Goal: Check status: Check status

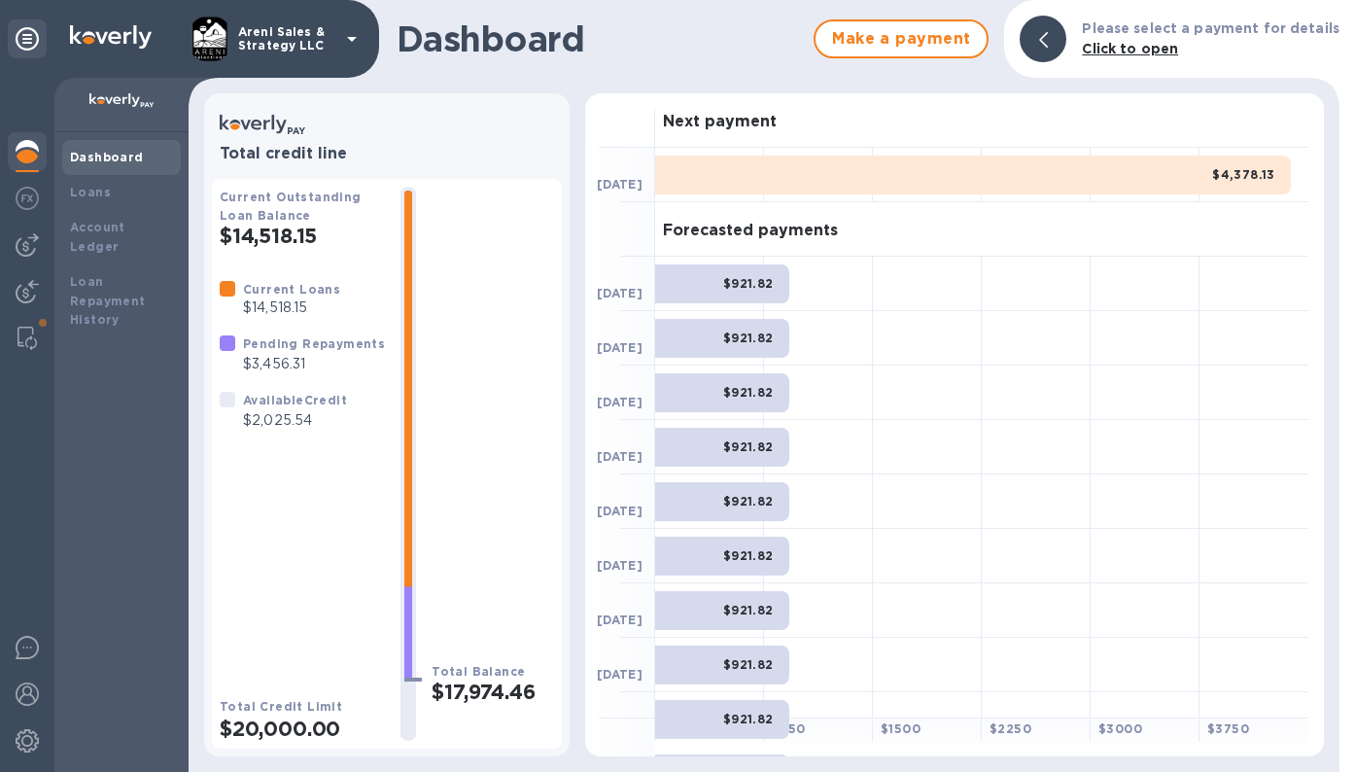
scroll to position [131, 0]
click at [20, 735] on img at bounding box center [27, 740] width 23 height 23
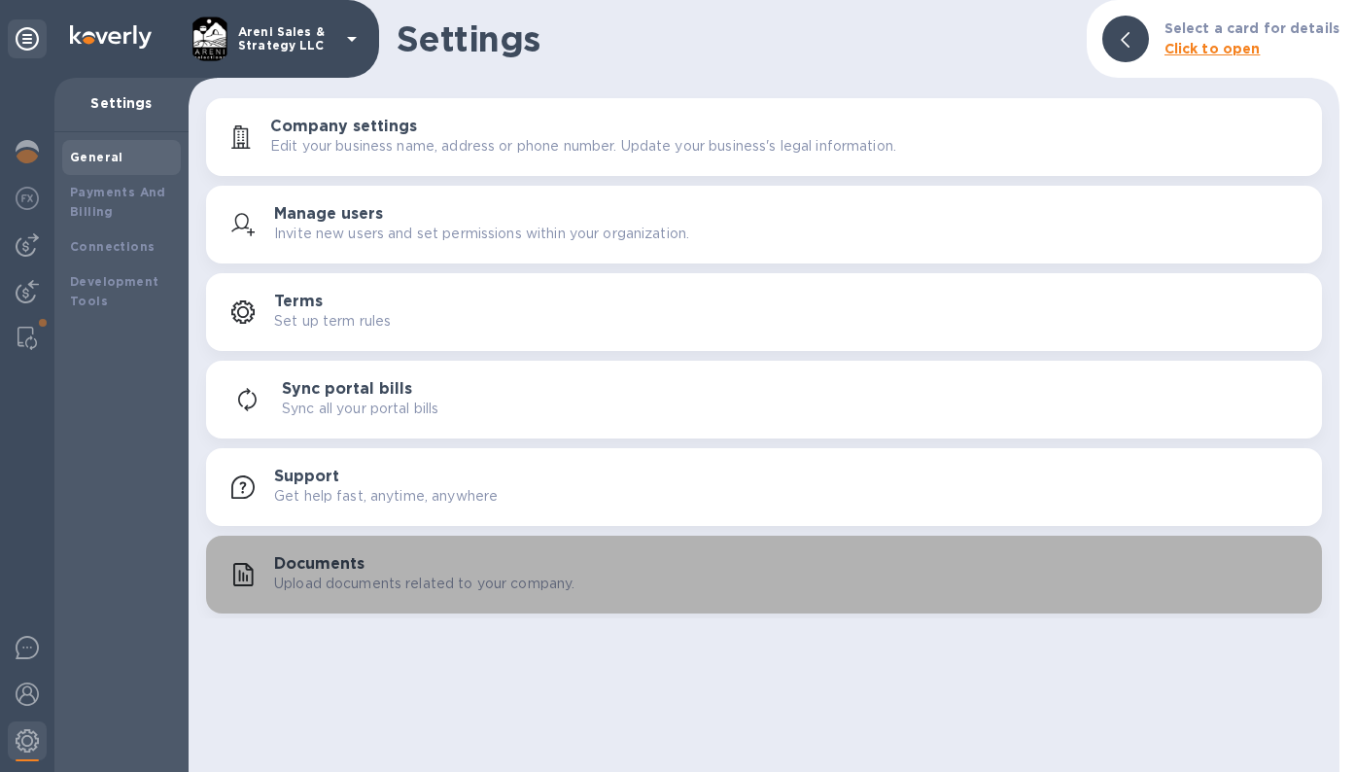
click at [626, 598] on button "Documents Upload documents related to your company." at bounding box center [764, 575] width 1116 height 78
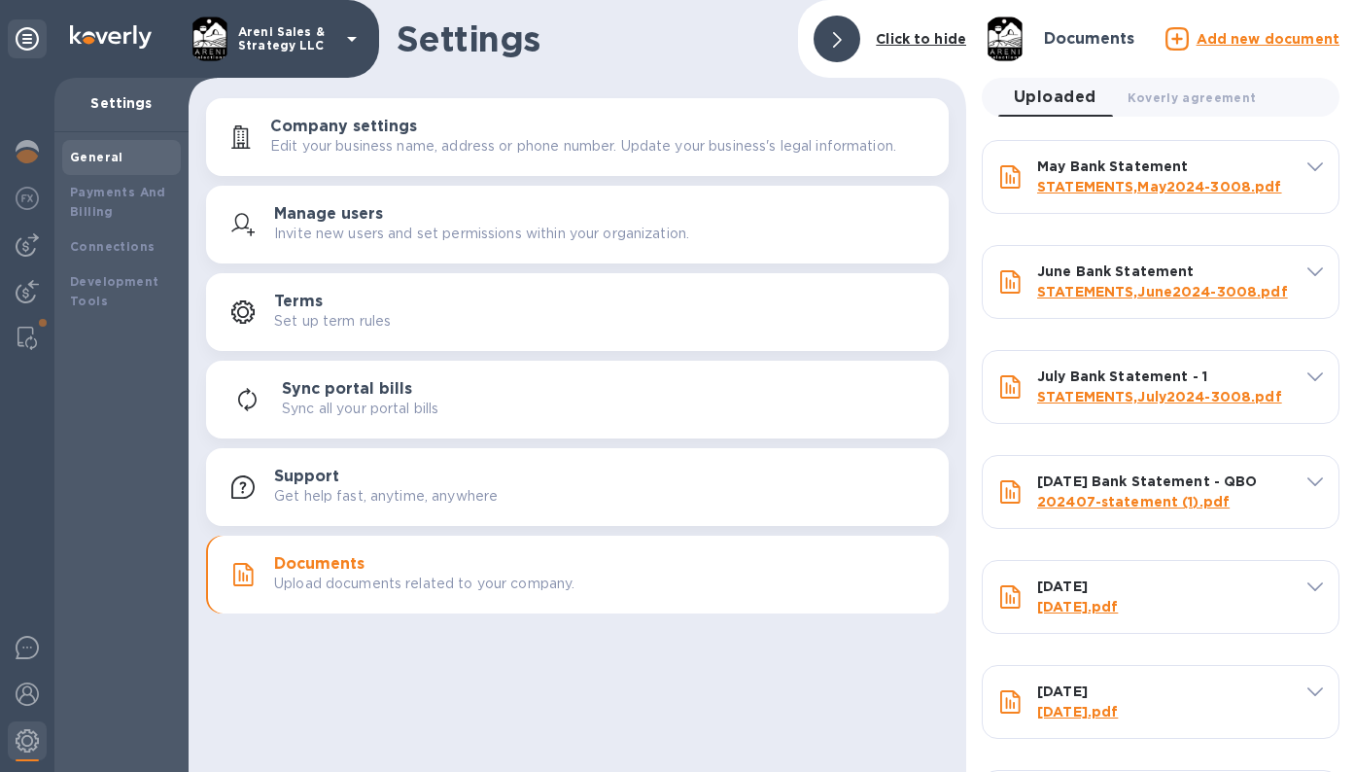
click at [1254, 41] on u "Add new document" at bounding box center [1268, 39] width 143 height 16
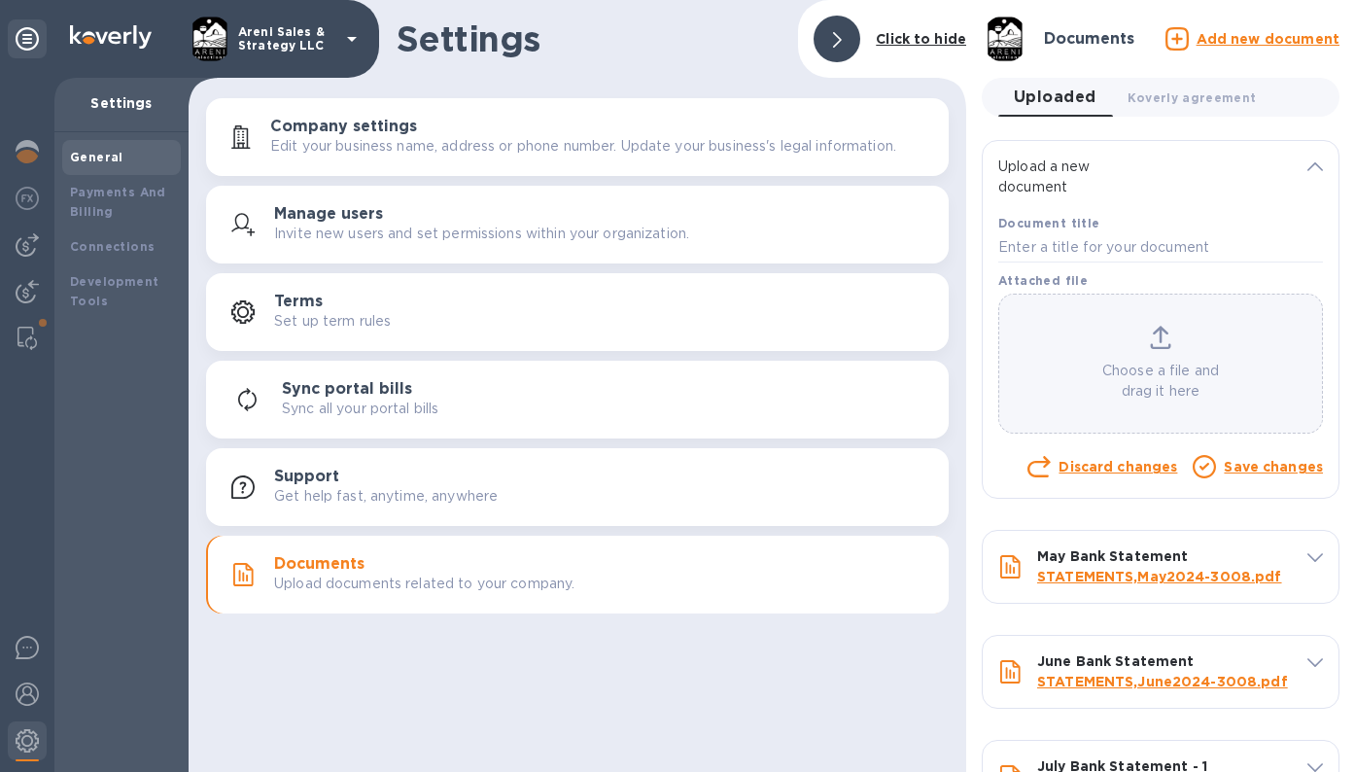
click at [1154, 353] on div "Choose a file and drag it here" at bounding box center [1160, 364] width 323 height 76
click at [1150, 341] on icon at bounding box center [1160, 337] width 21 height 23
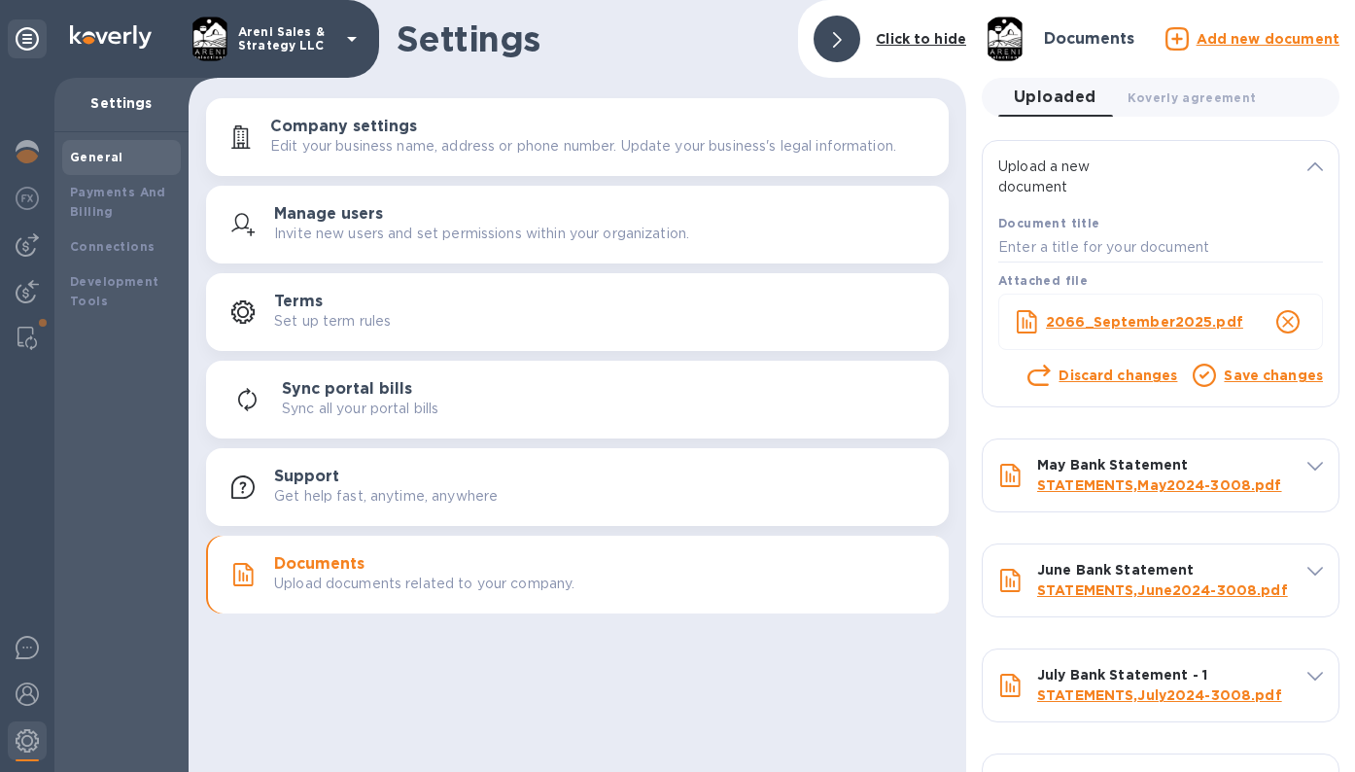
click at [1246, 375] on link "Save changes" at bounding box center [1273, 375] width 99 height 16
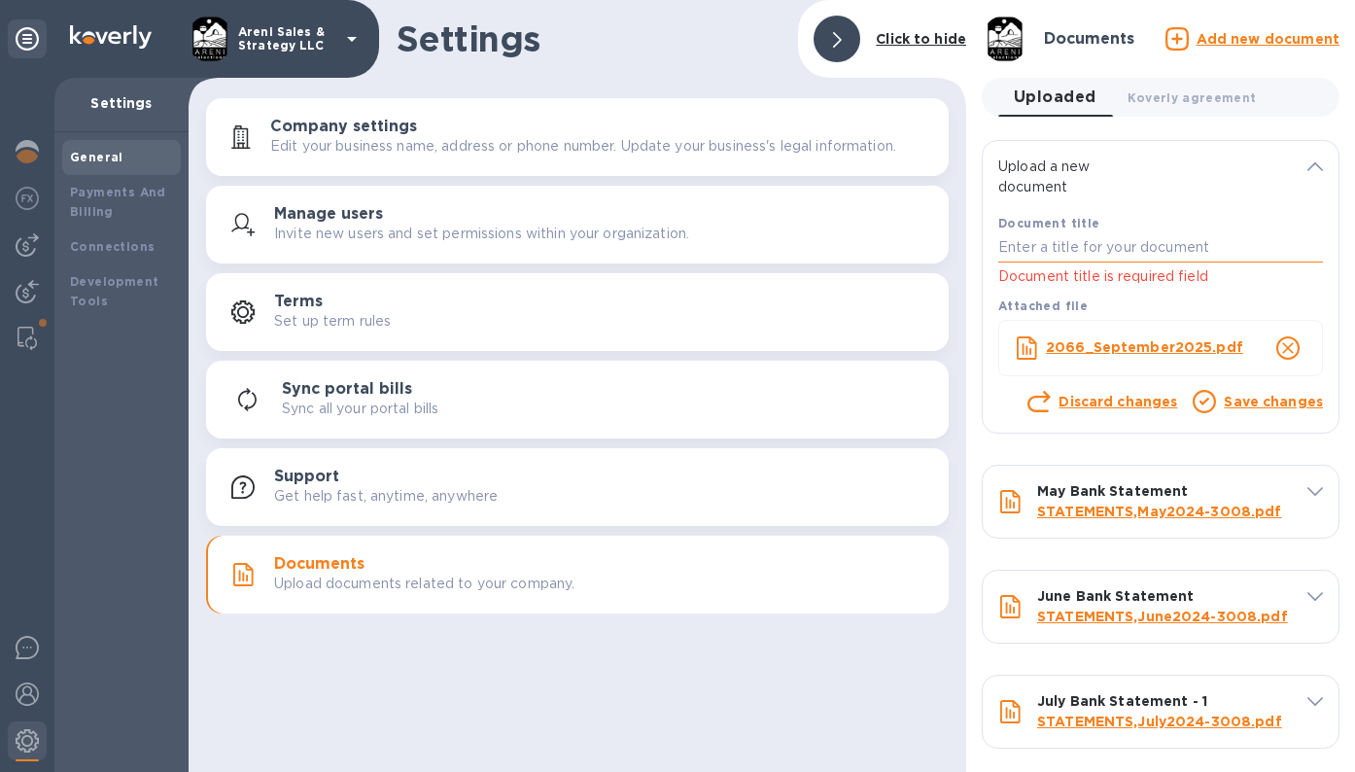
click at [1055, 254] on input "text" at bounding box center [1160, 247] width 325 height 29
type input "s"
type input "[DATE]"
click at [1234, 401] on link "Save changes" at bounding box center [1273, 402] width 99 height 16
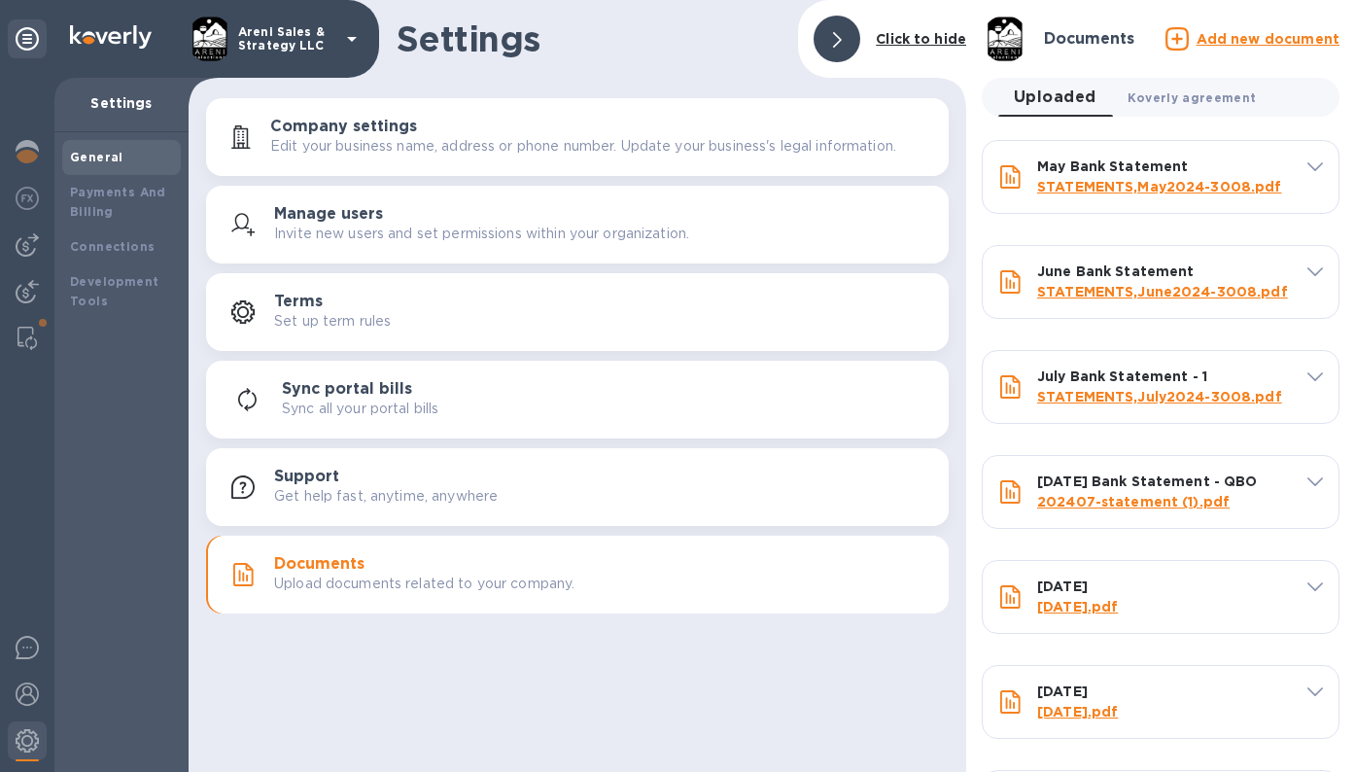
click at [1175, 105] on span "Koverly agreement 0" at bounding box center [1192, 97] width 129 height 20
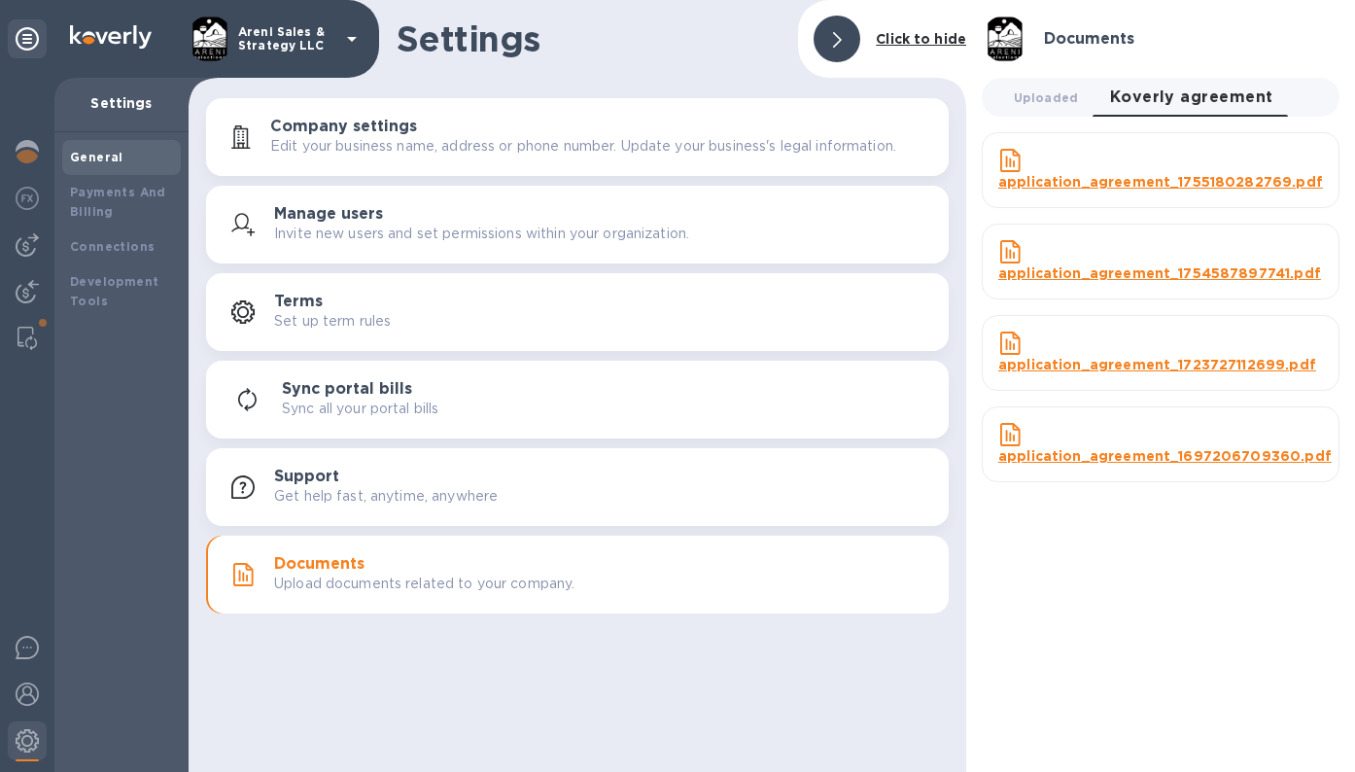
click at [1138, 185] on u "application_agreement_1755180282769.pdf" at bounding box center [1160, 182] width 325 height 16
click at [28, 340] on img at bounding box center [26, 338] width 19 height 23
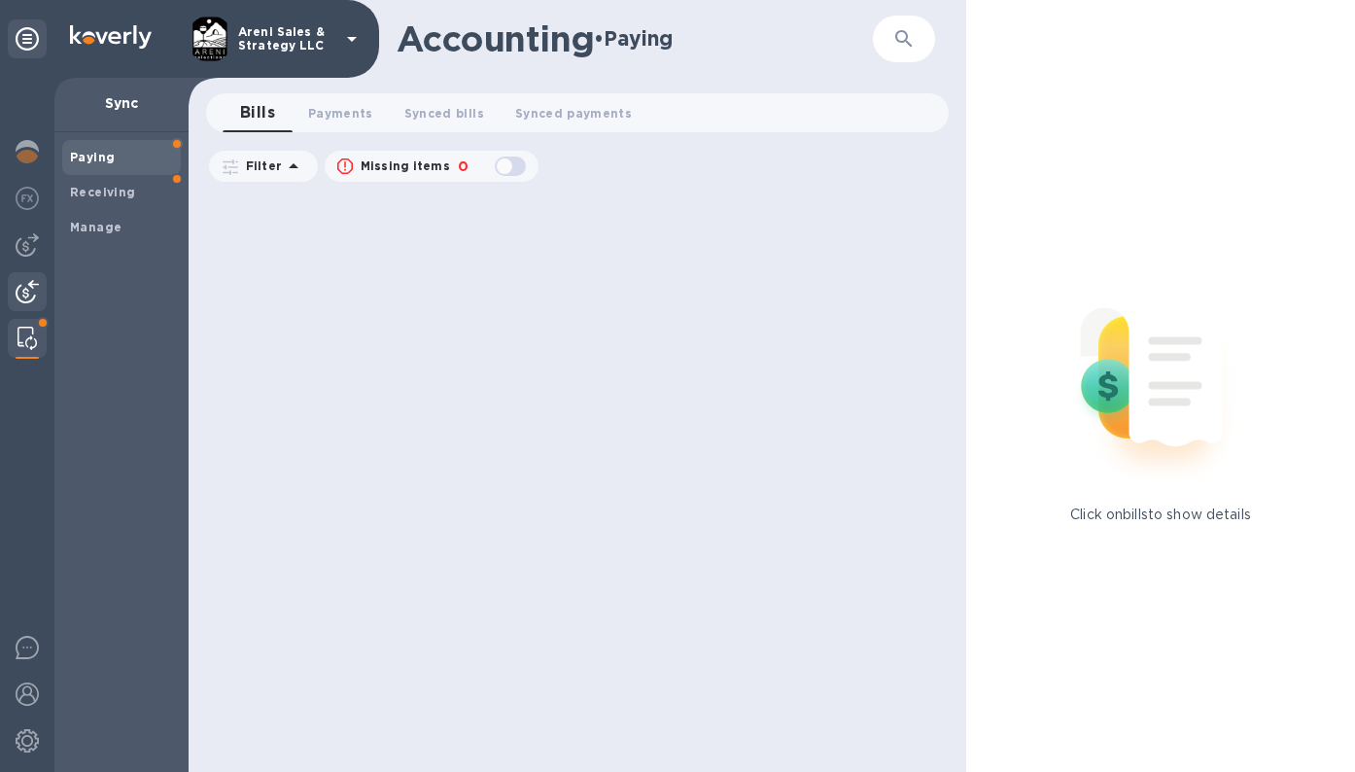
click at [26, 282] on img at bounding box center [27, 291] width 23 height 23
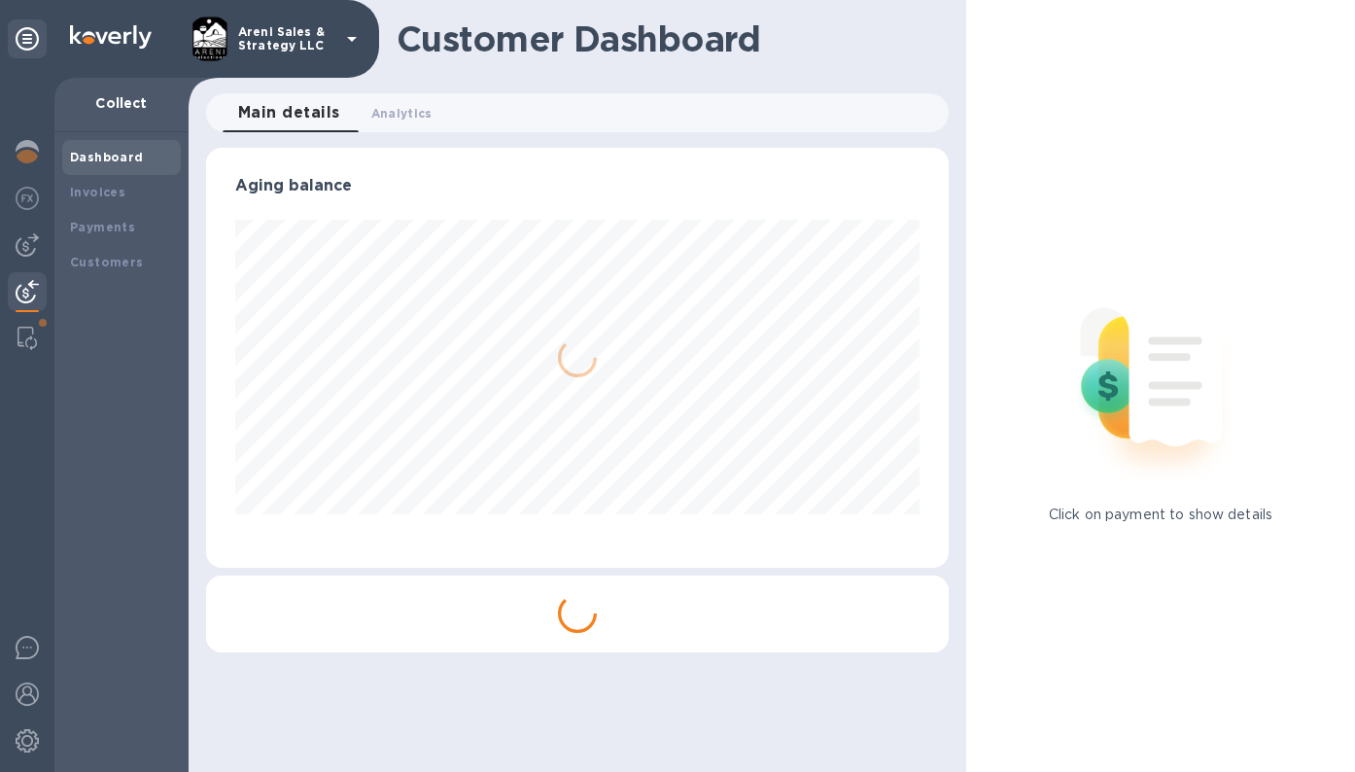
scroll to position [420, 735]
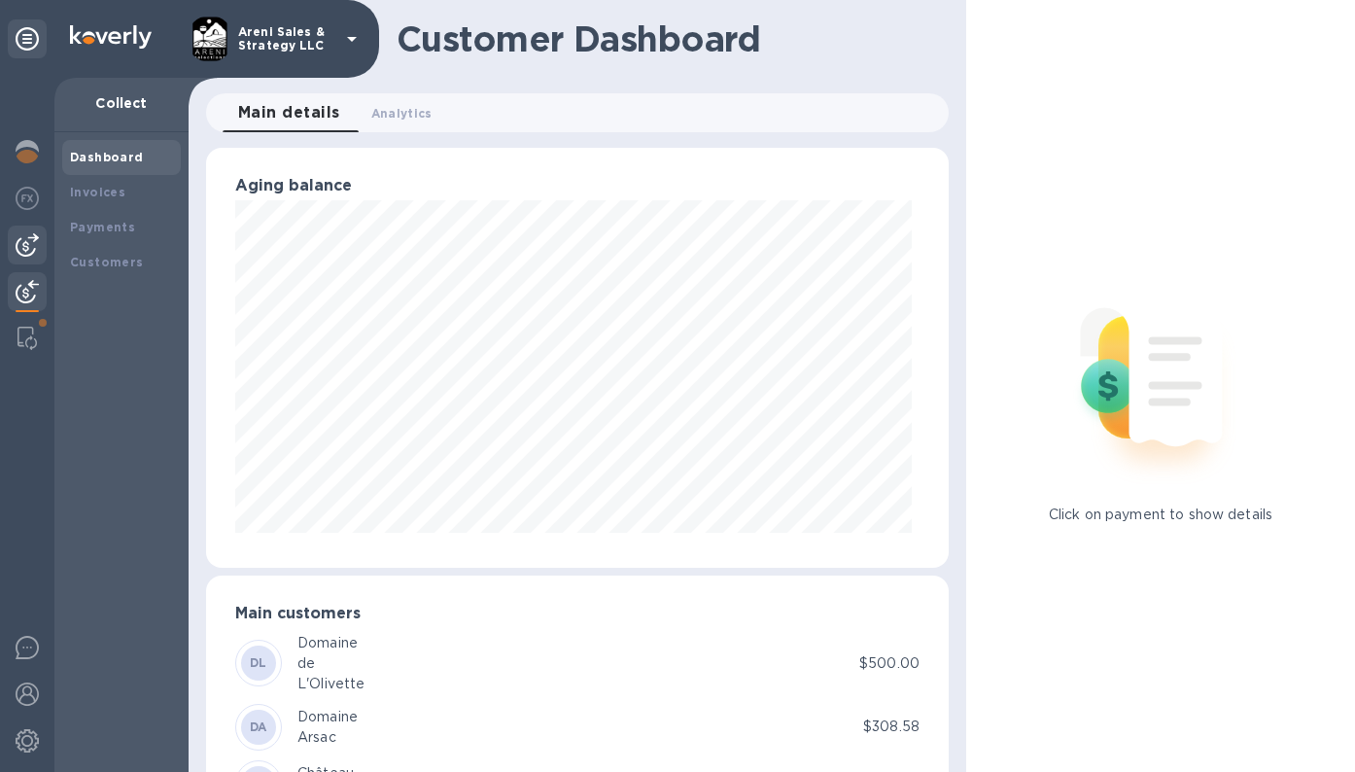
click at [24, 253] on img at bounding box center [27, 244] width 23 height 23
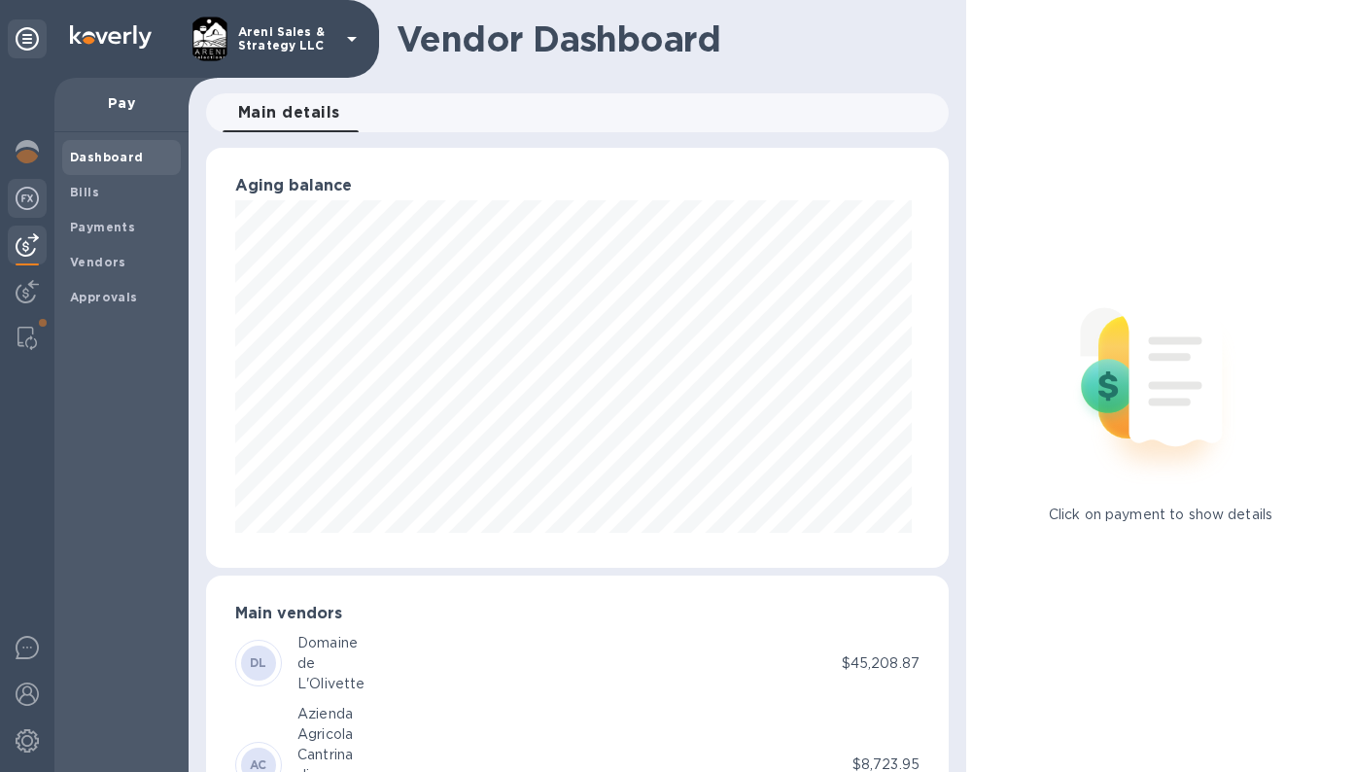
click at [34, 195] on img at bounding box center [27, 198] width 23 height 23
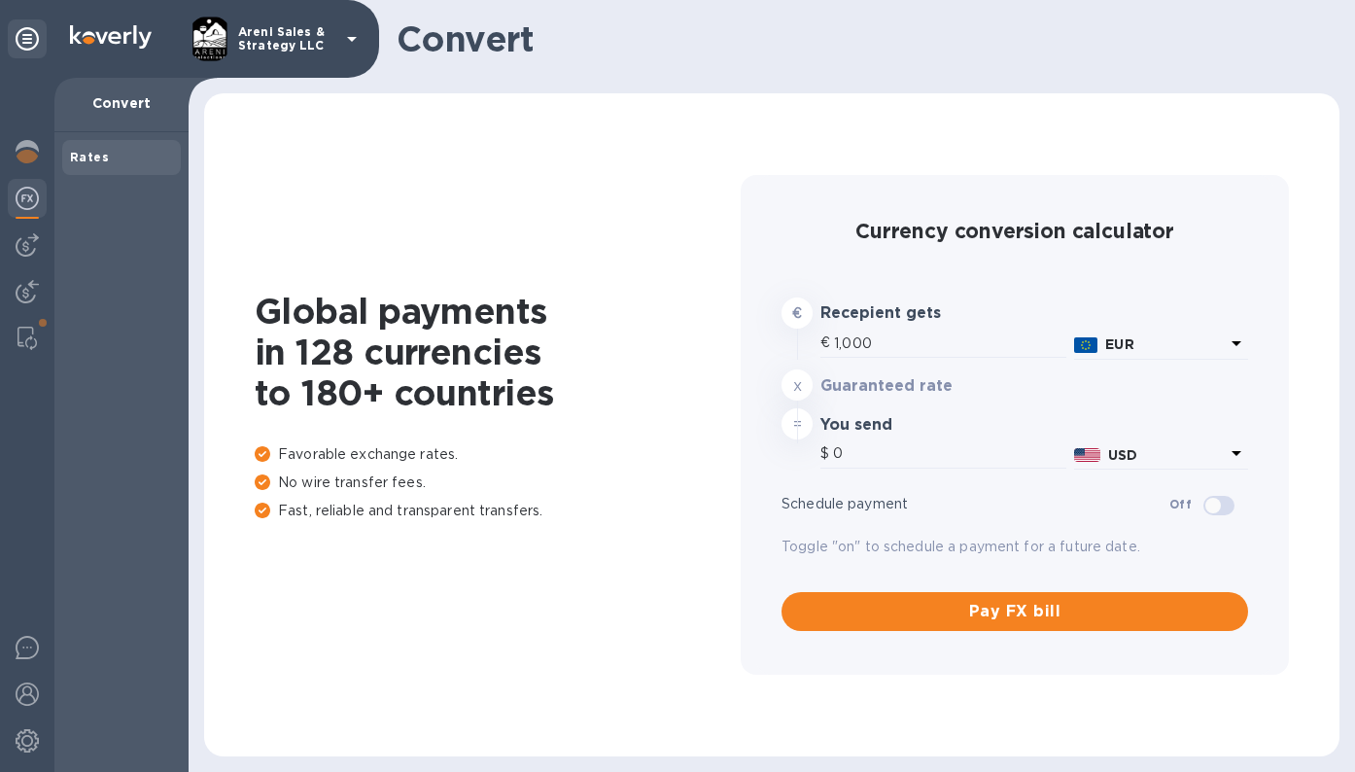
type input "1,164.18"
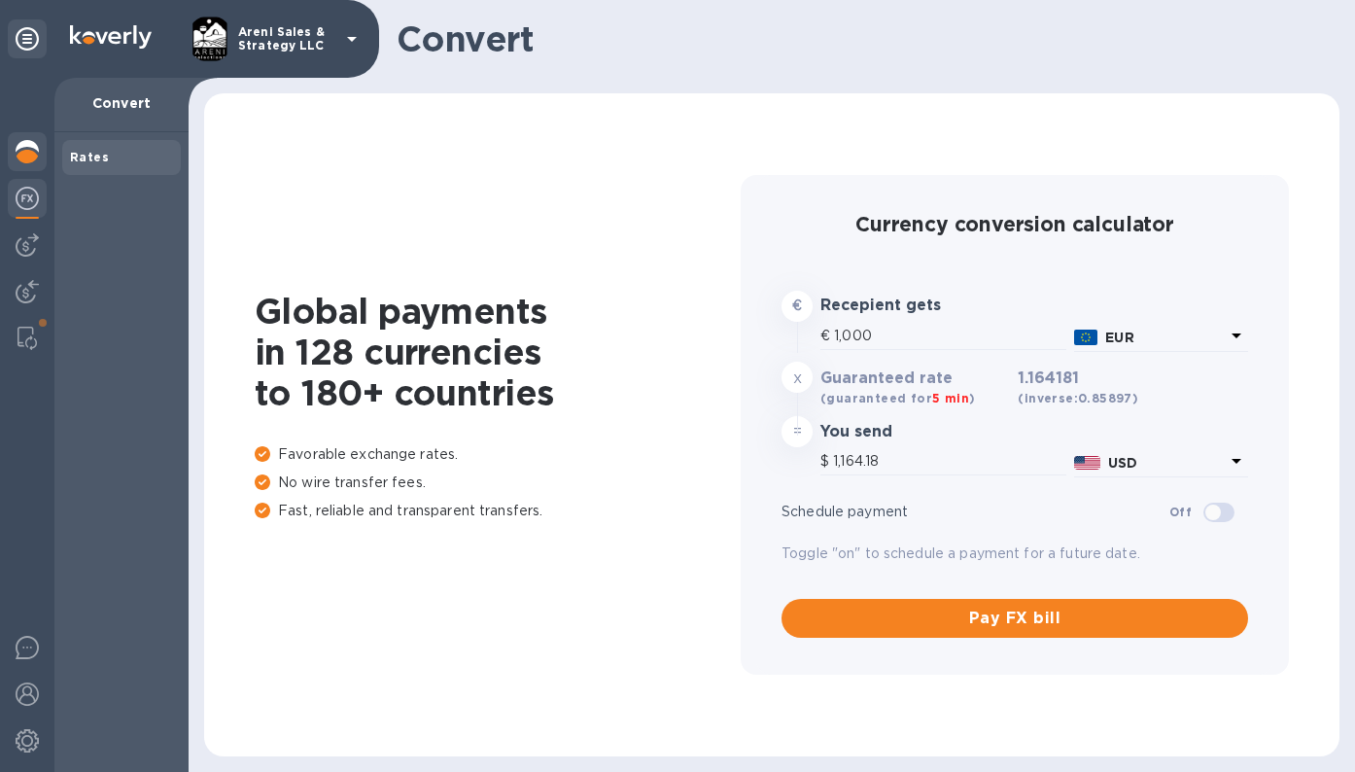
click at [26, 151] on img at bounding box center [27, 151] width 23 height 23
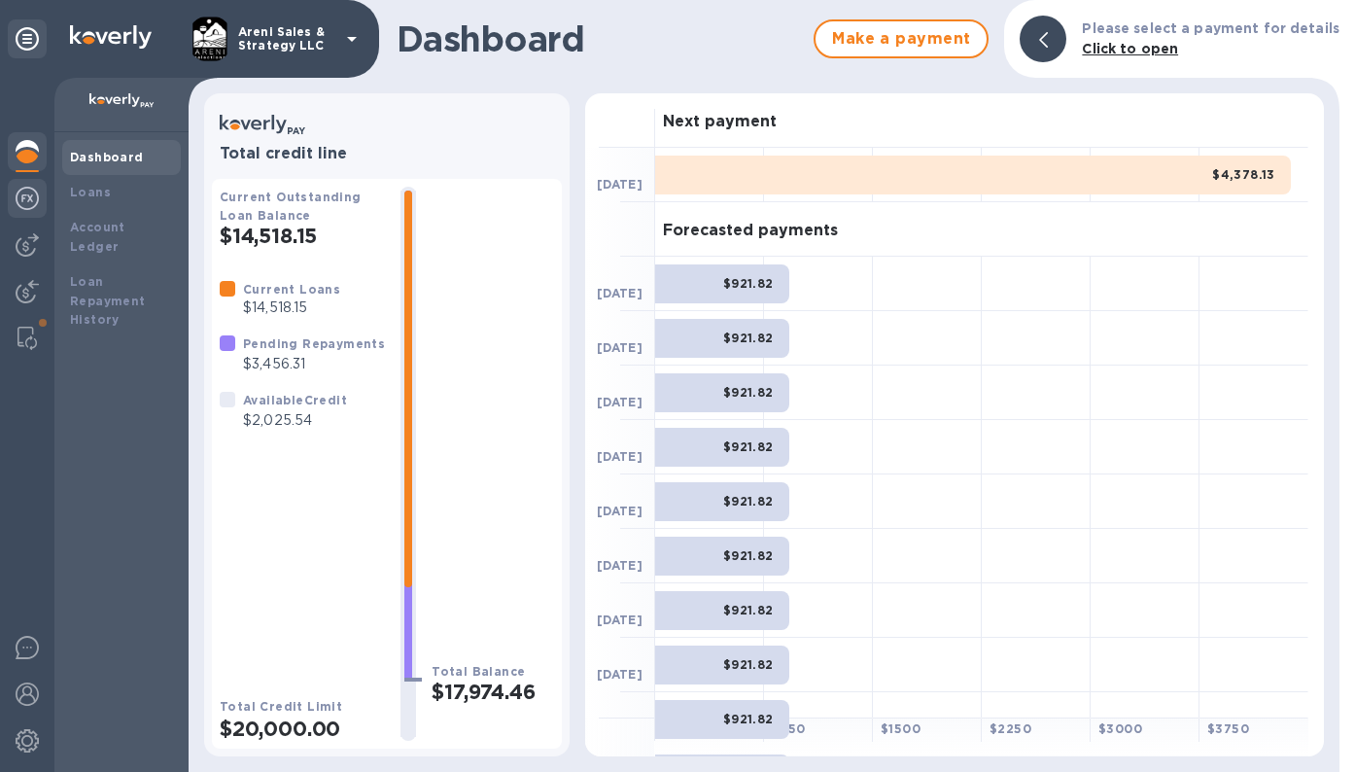
click at [25, 203] on img at bounding box center [27, 198] width 23 height 23
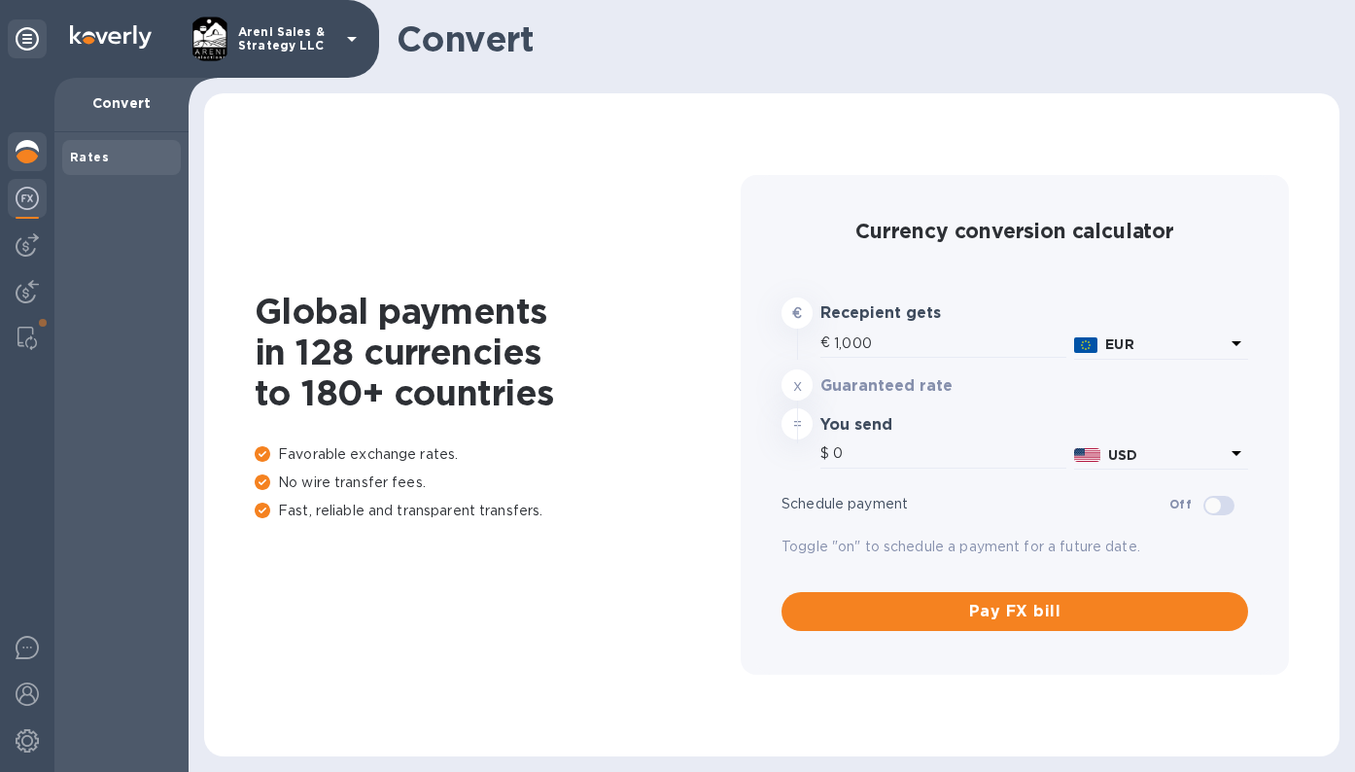
type input "1,164.38"
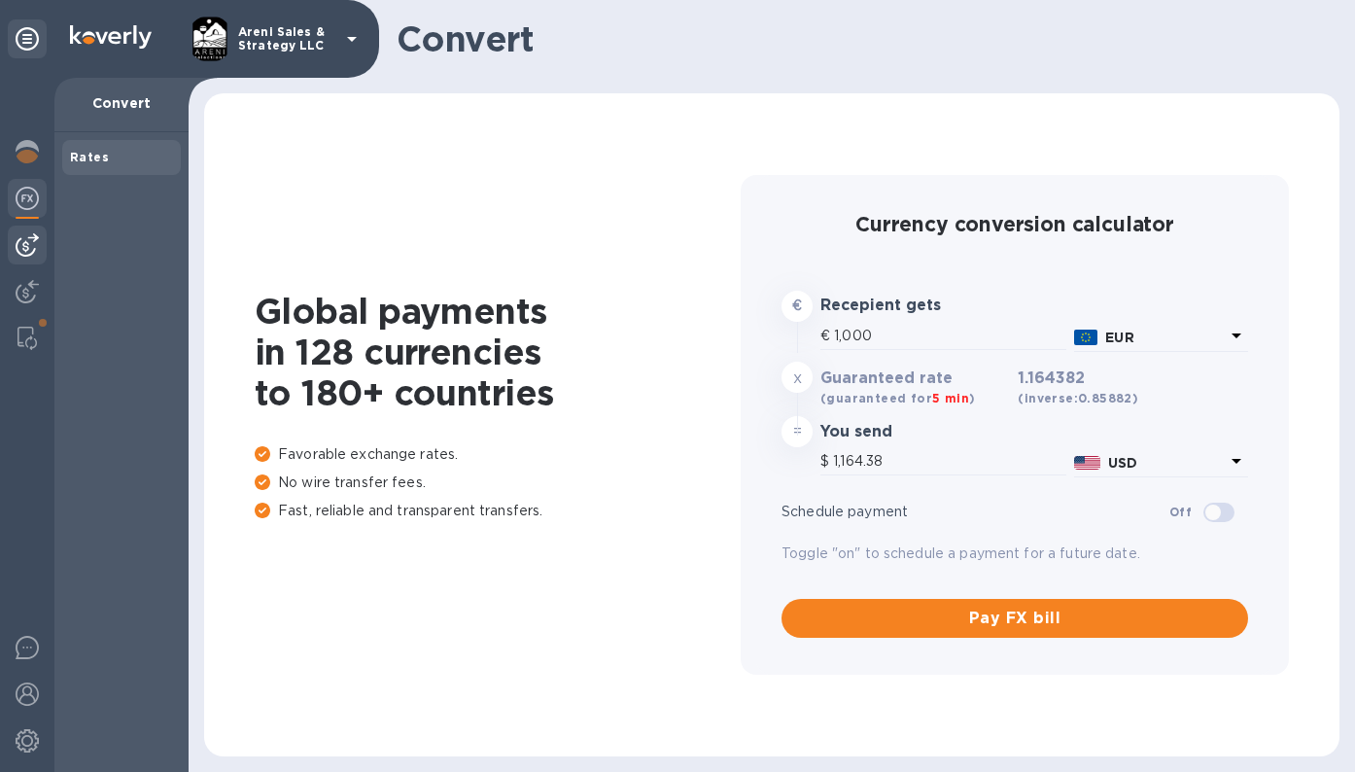
click at [29, 248] on img at bounding box center [27, 244] width 23 height 23
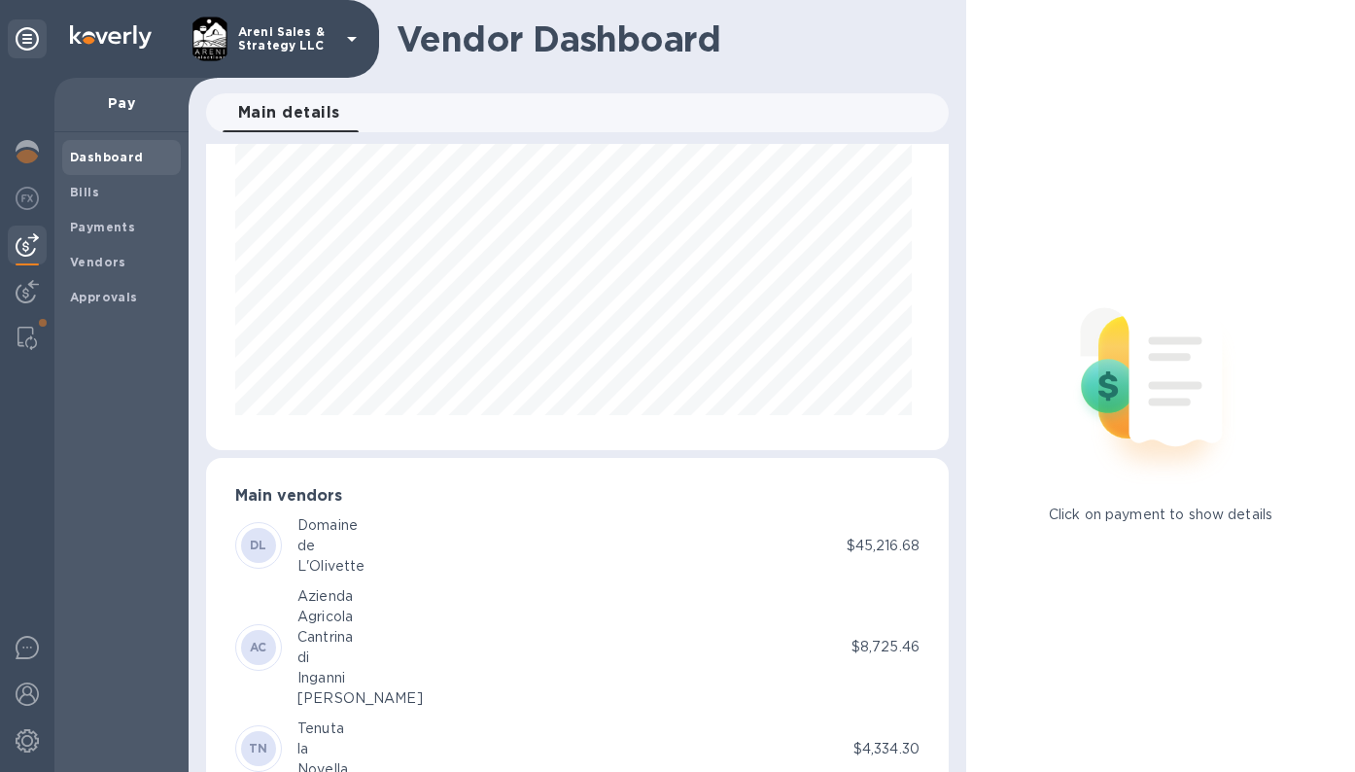
scroll to position [121, 0]
click at [107, 196] on span "Bills" at bounding box center [121, 192] width 103 height 19
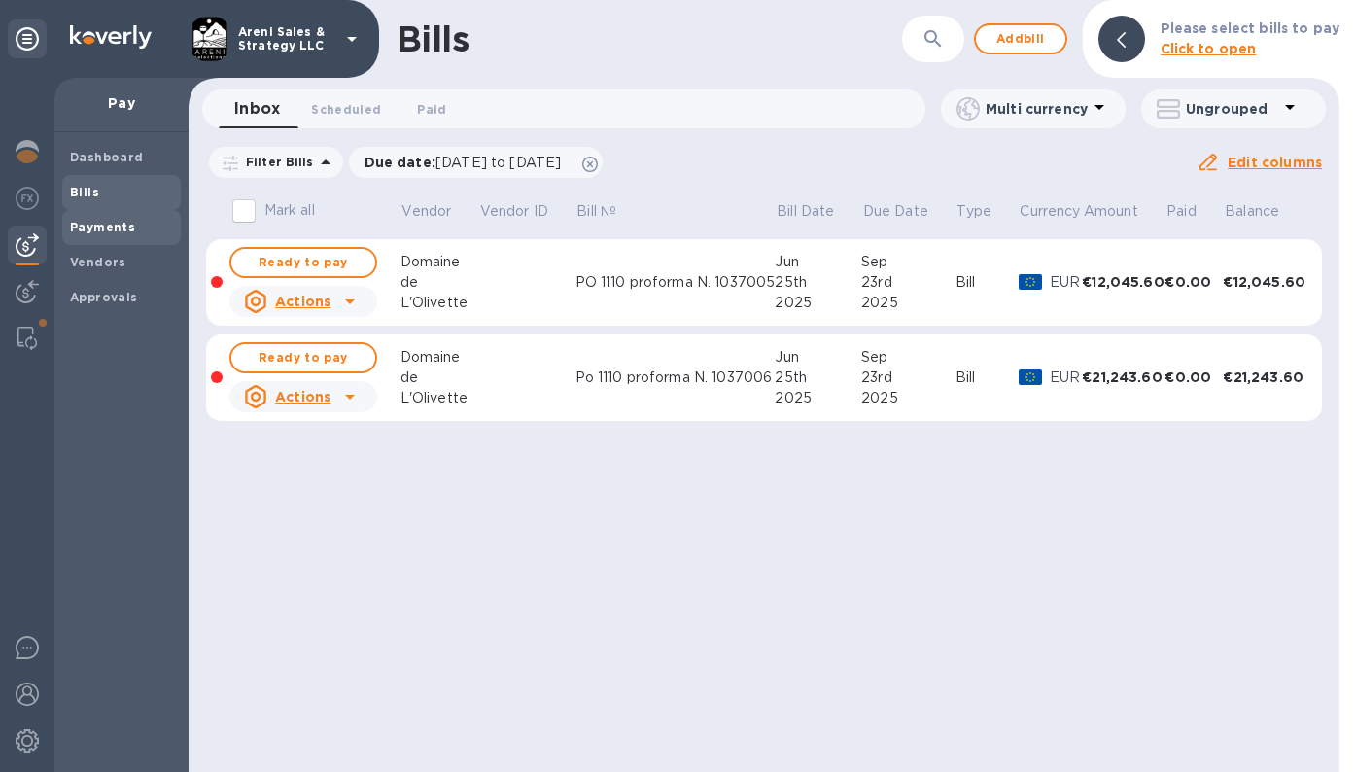
click at [134, 220] on span "Payments" at bounding box center [121, 227] width 103 height 19
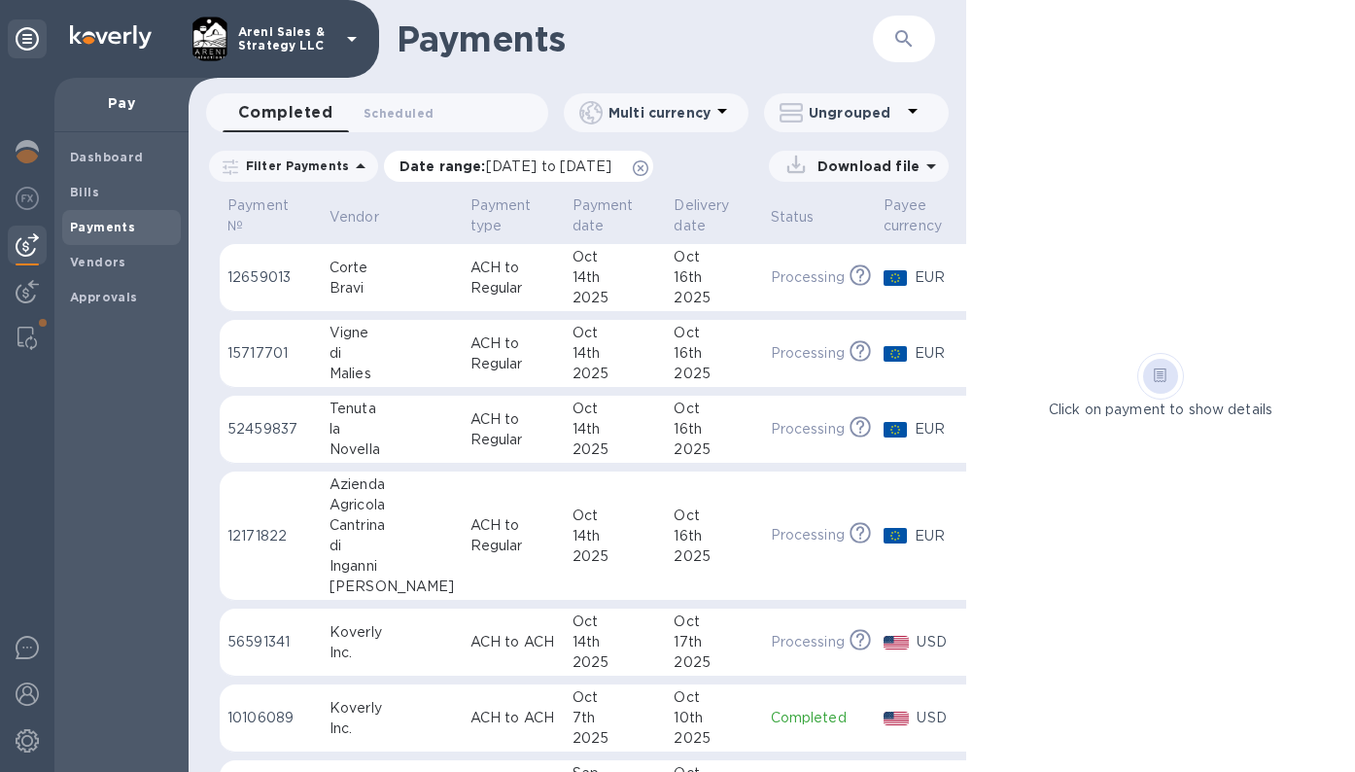
click at [648, 171] on icon at bounding box center [641, 168] width 16 height 16
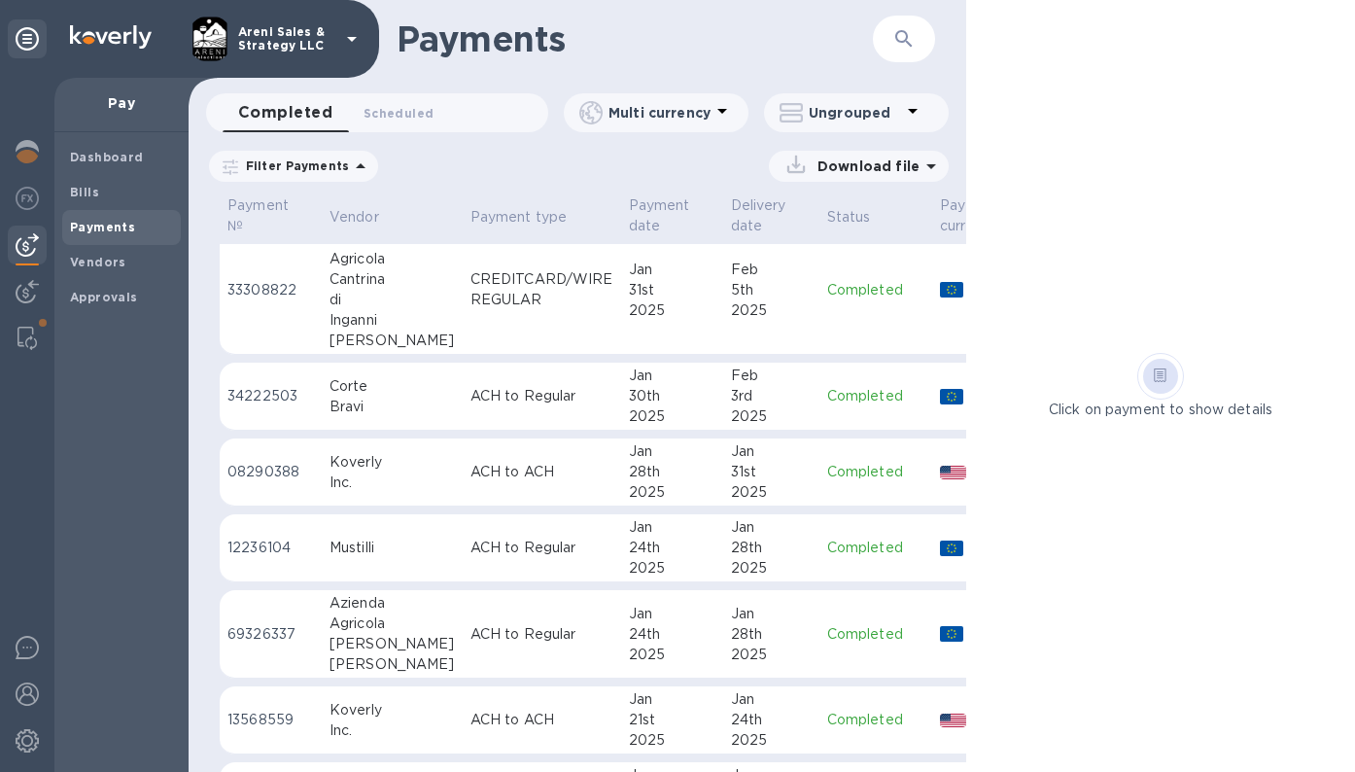
scroll to position [7237, 0]
click at [673, 300] on div "31st" at bounding box center [672, 290] width 87 height 20
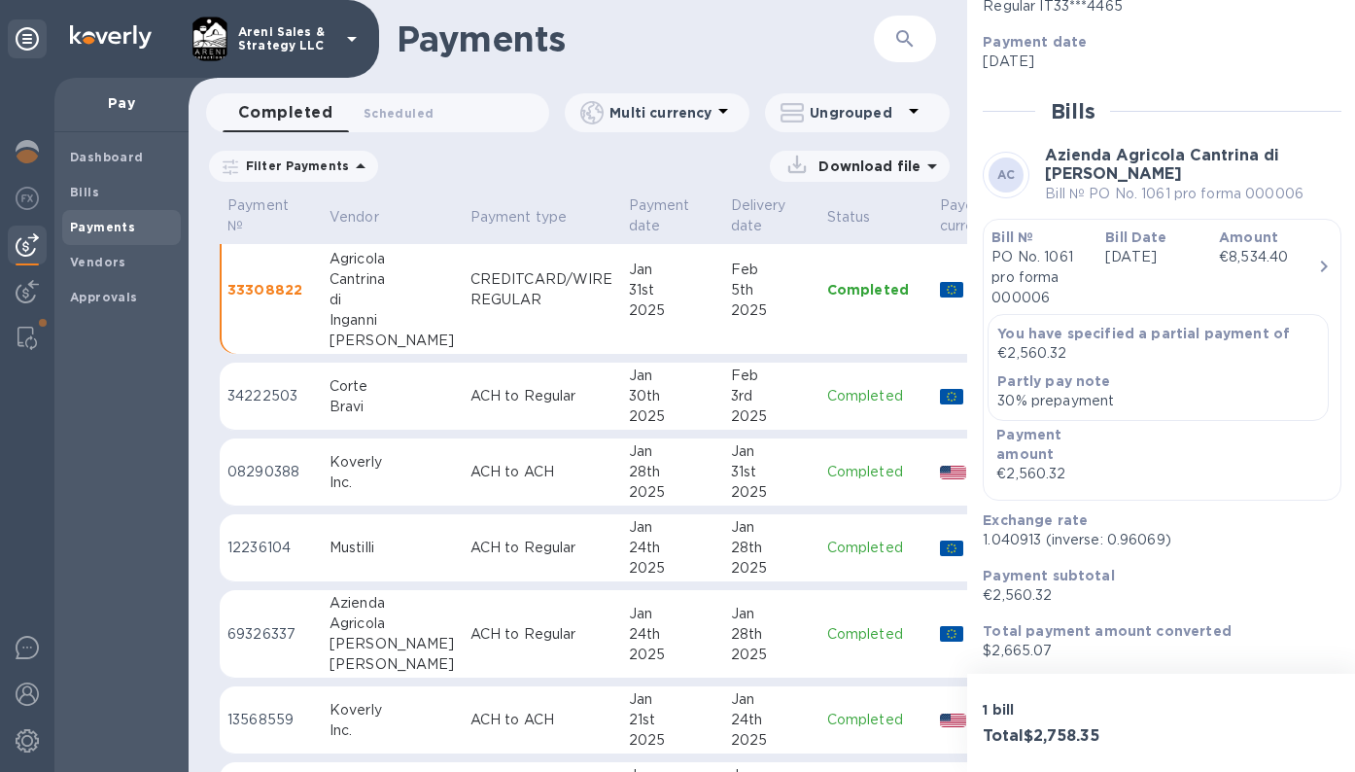
scroll to position [317, 0]
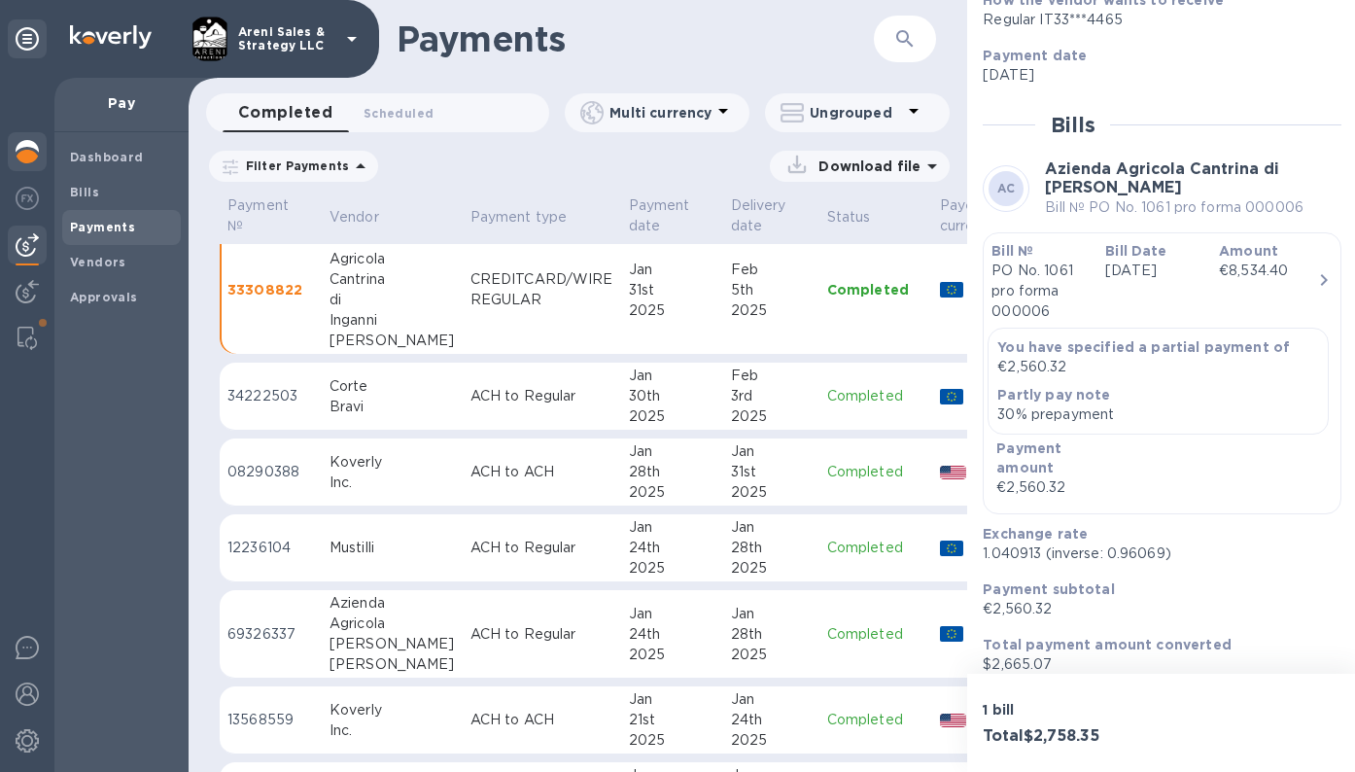
click at [38, 161] on img at bounding box center [27, 151] width 23 height 23
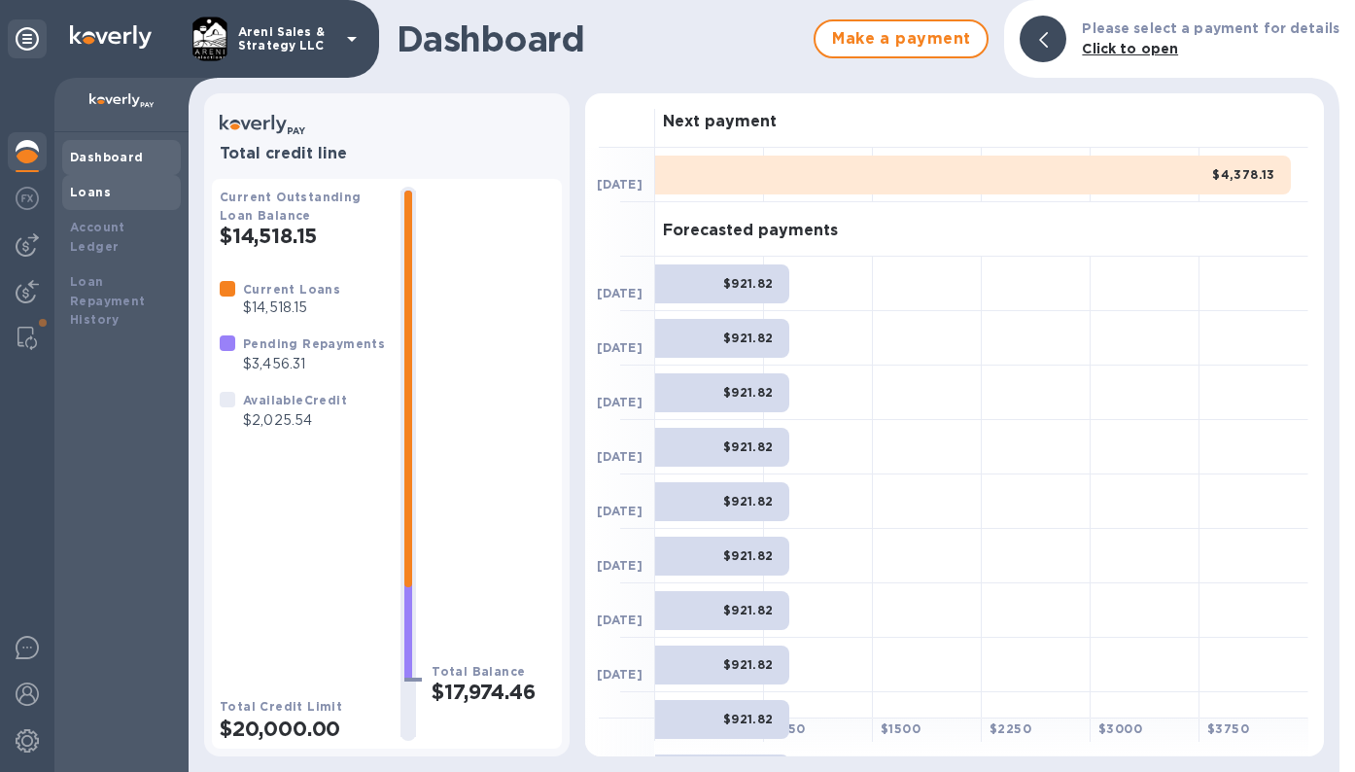
click at [145, 192] on div "Loans" at bounding box center [121, 192] width 103 height 19
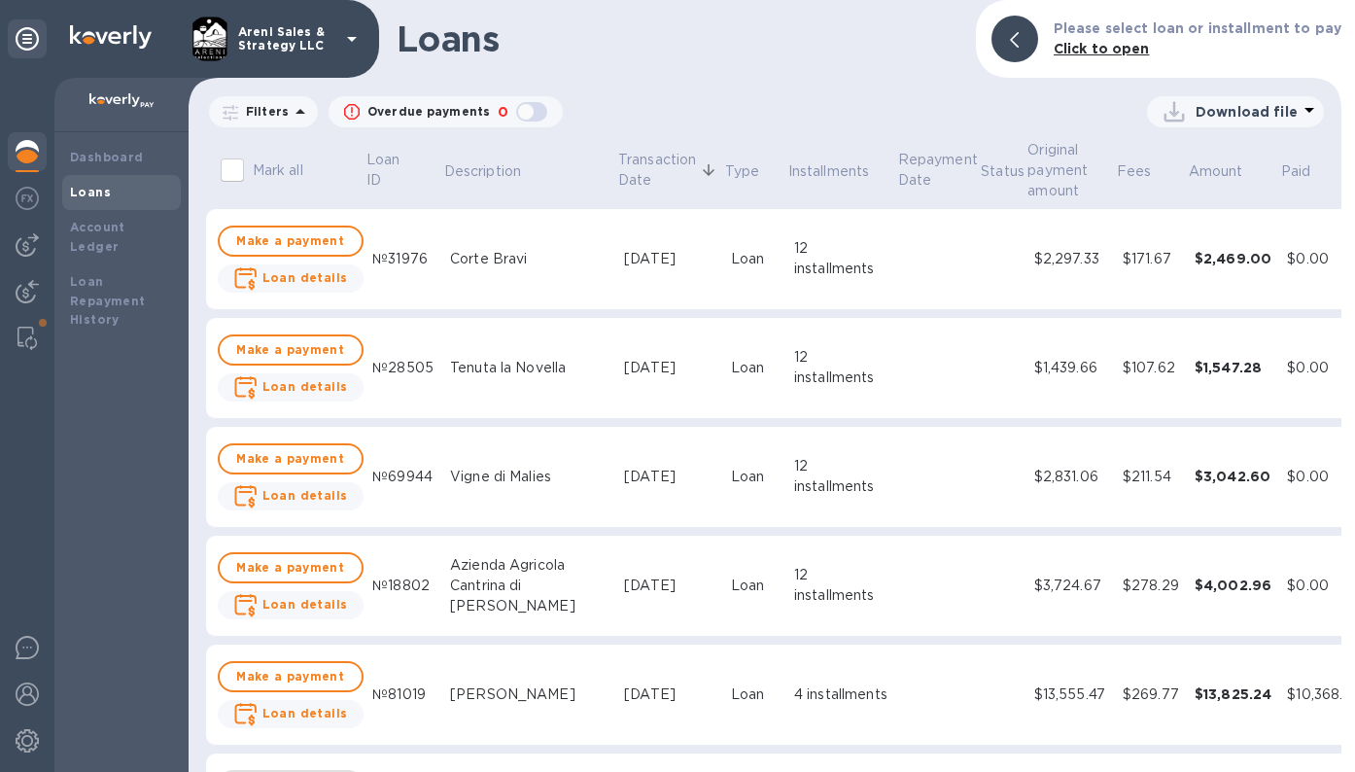
click at [294, 110] on icon at bounding box center [300, 111] width 23 height 23
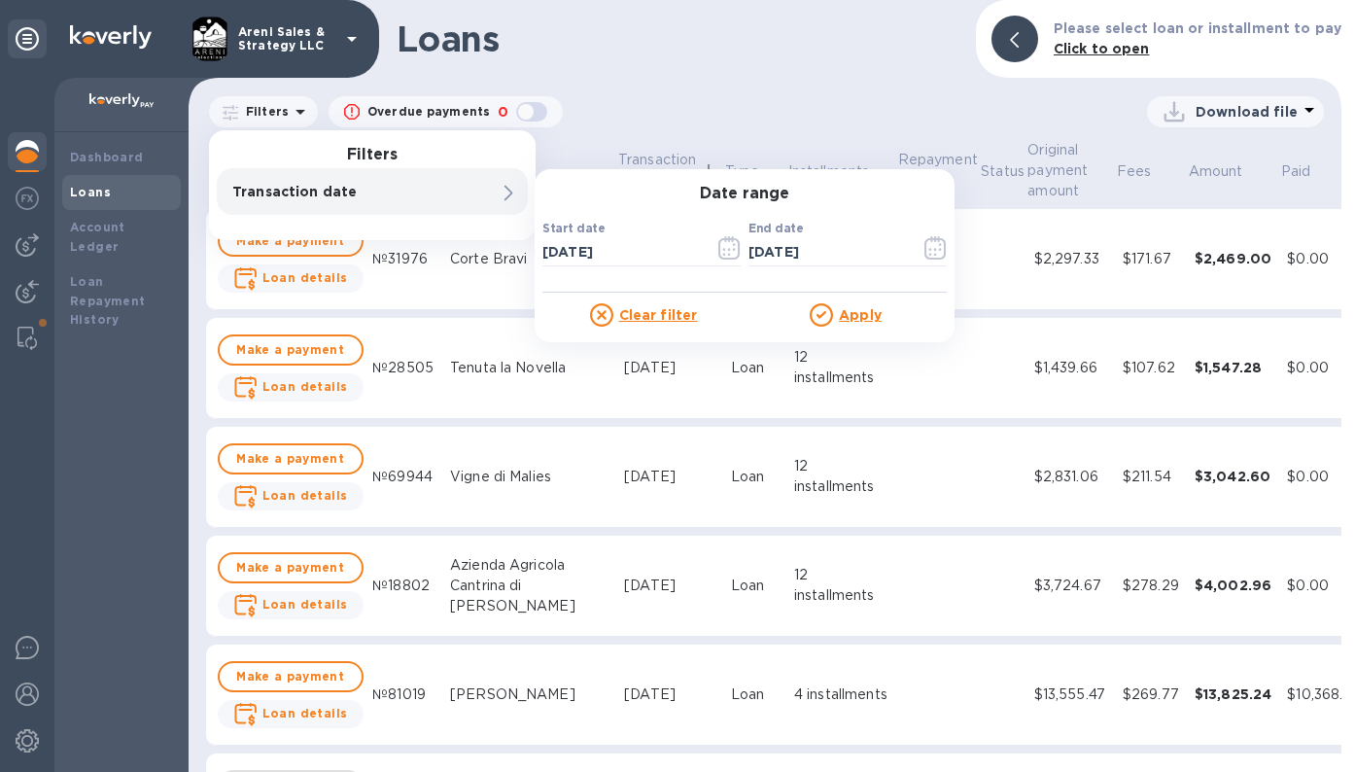
click at [603, 318] on icon at bounding box center [601, 314] width 23 height 23
click at [661, 311] on u "Clear filter" at bounding box center [658, 315] width 79 height 16
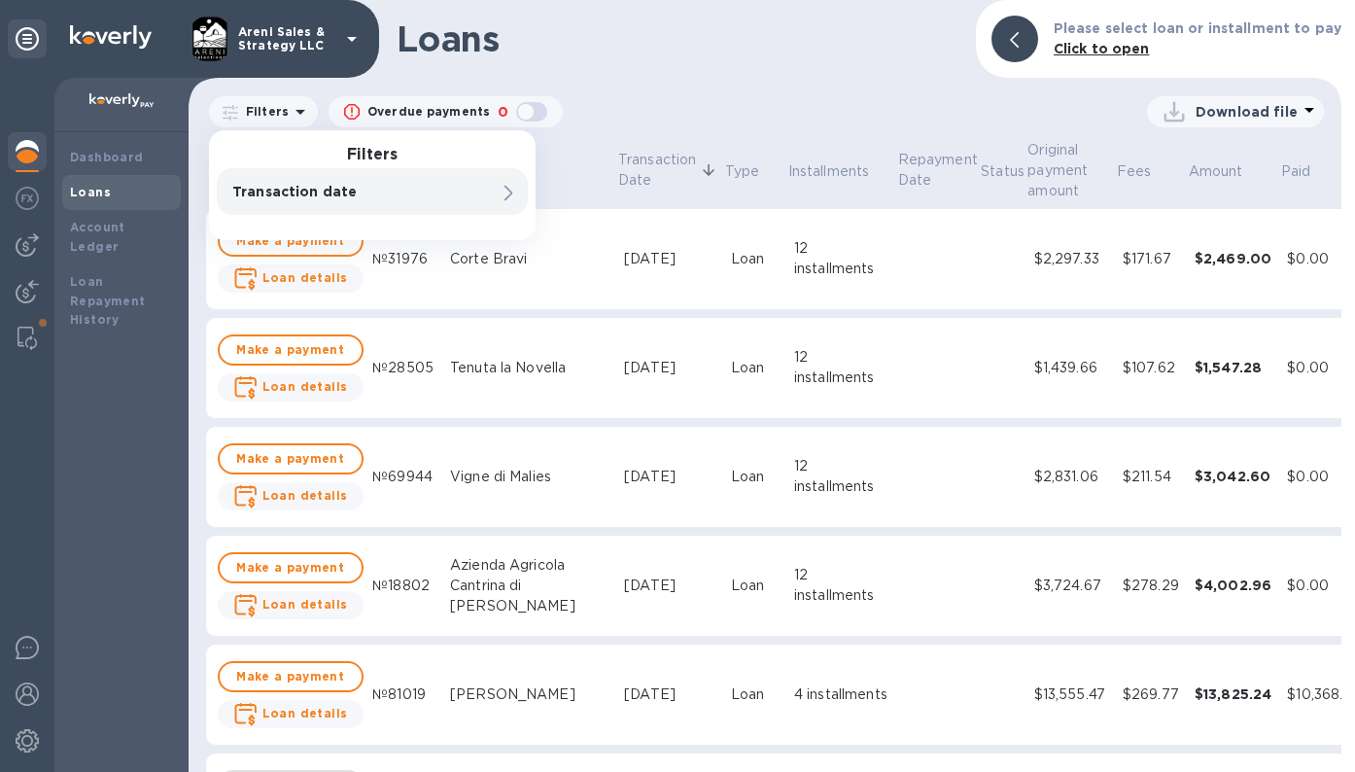
click at [509, 194] on icon at bounding box center [509, 194] width 9 height 16
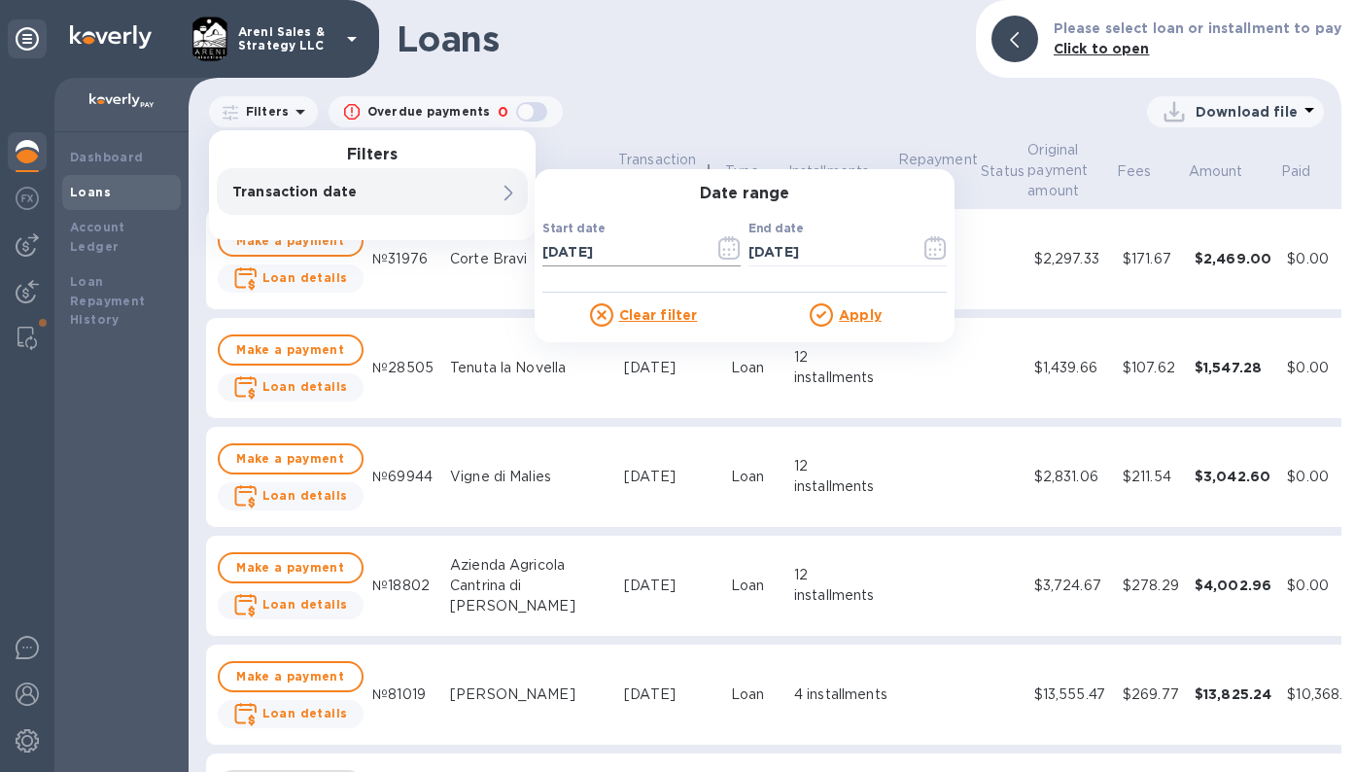
click at [729, 242] on icon "button" at bounding box center [729, 247] width 22 height 23
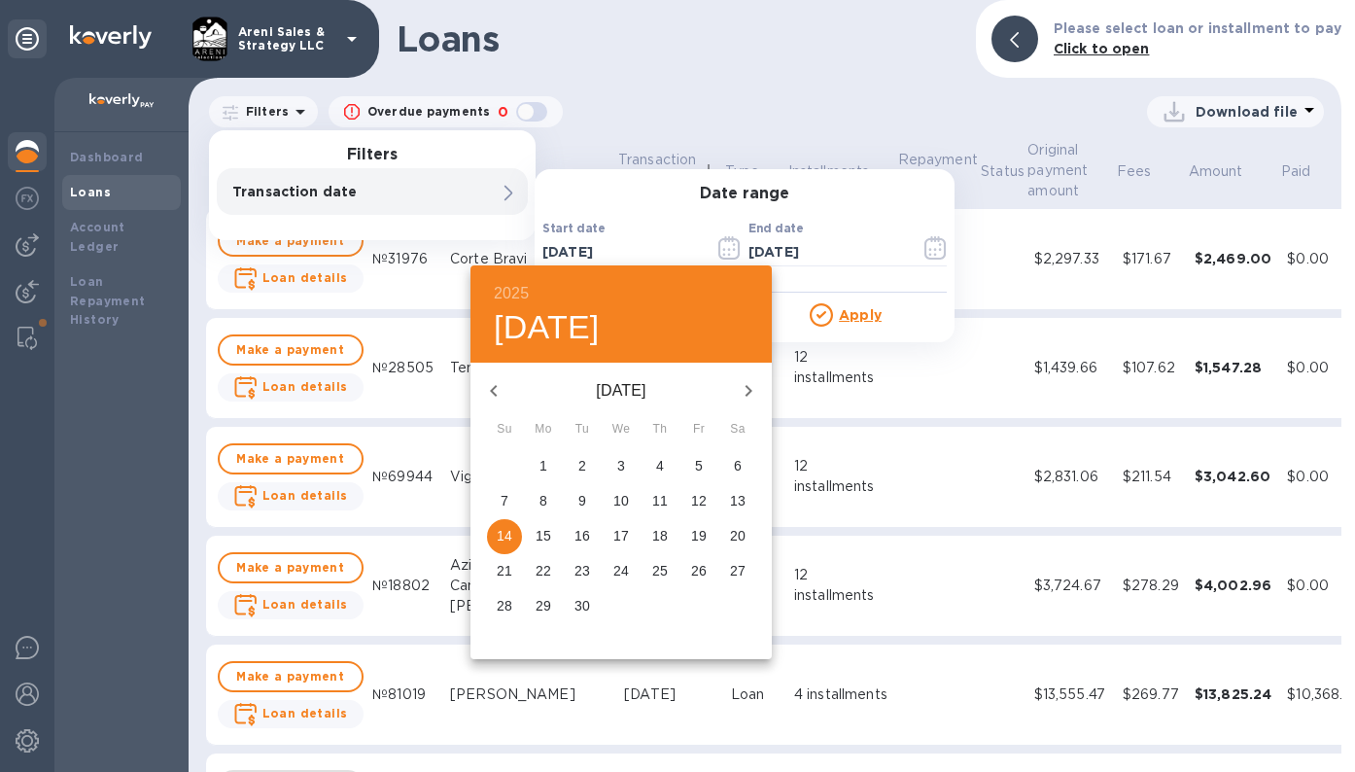
click at [498, 394] on icon "button" at bounding box center [493, 390] width 23 height 23
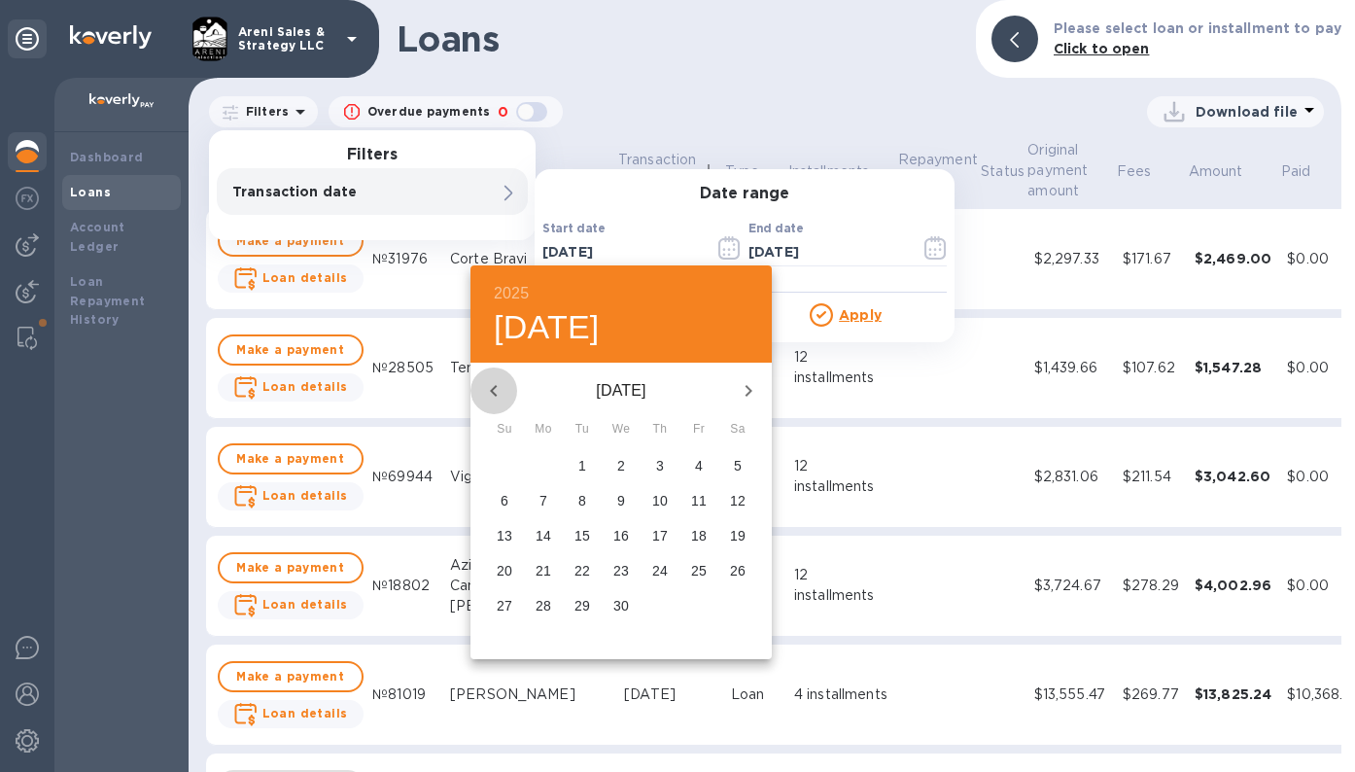
click at [498, 394] on icon "button" at bounding box center [493, 390] width 23 height 23
click at [620, 464] on p "1" at bounding box center [621, 465] width 8 height 19
type input "[DATE]"
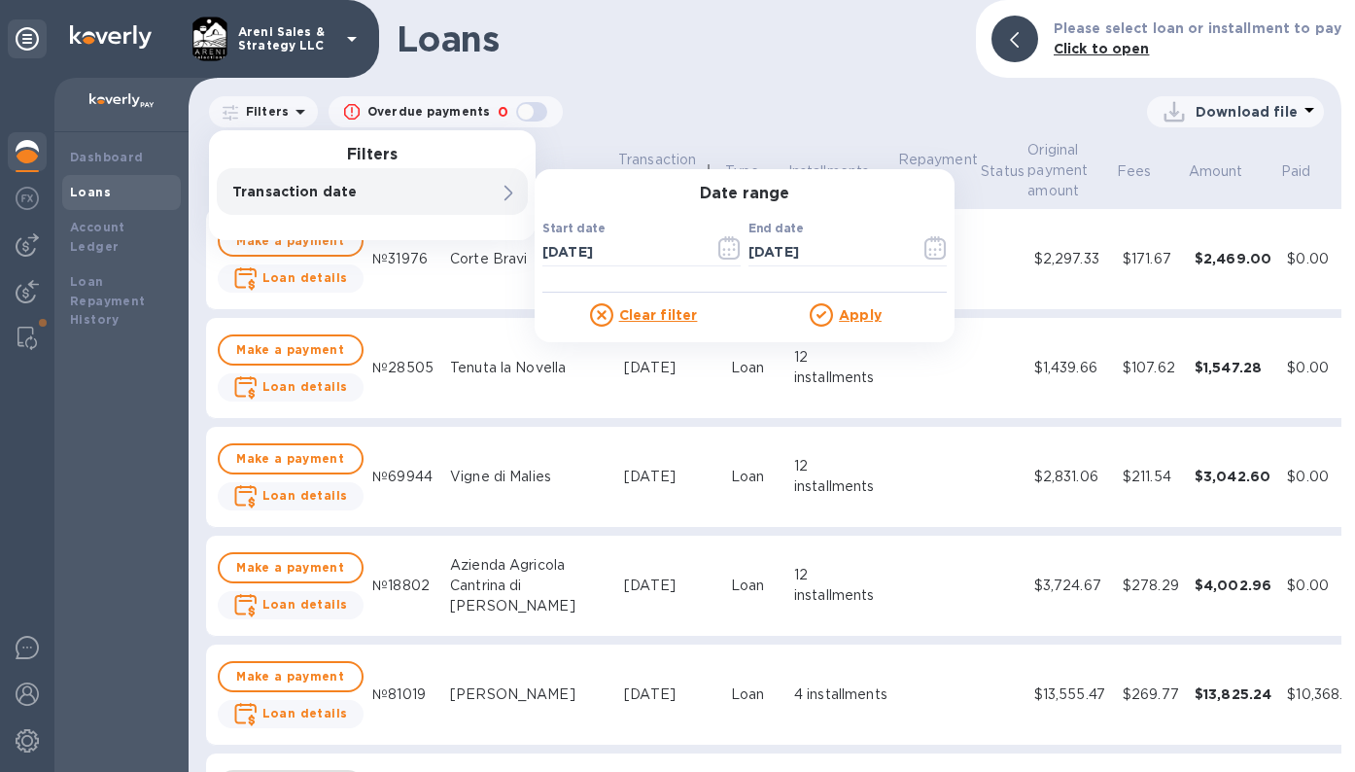
click at [855, 312] on u "Apply" at bounding box center [860, 315] width 43 height 16
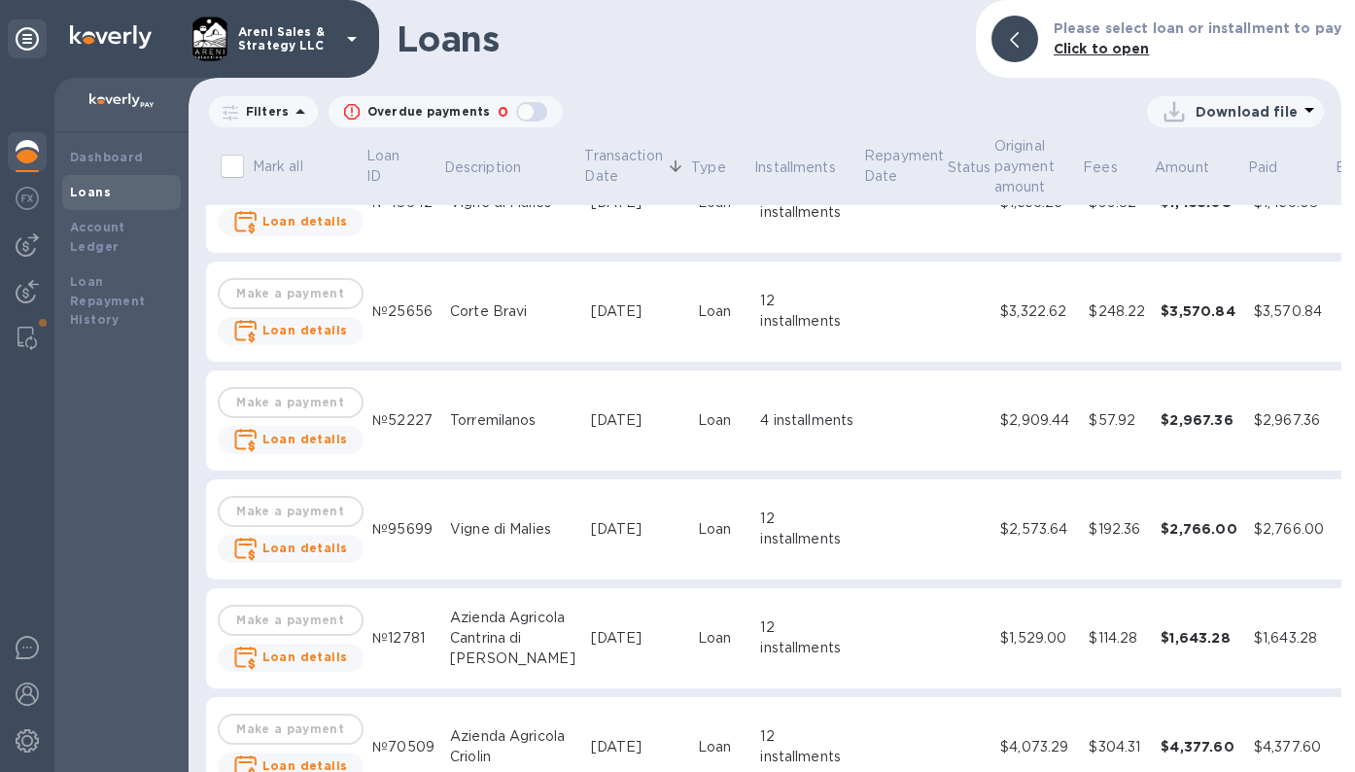
scroll to position [1804, 2]
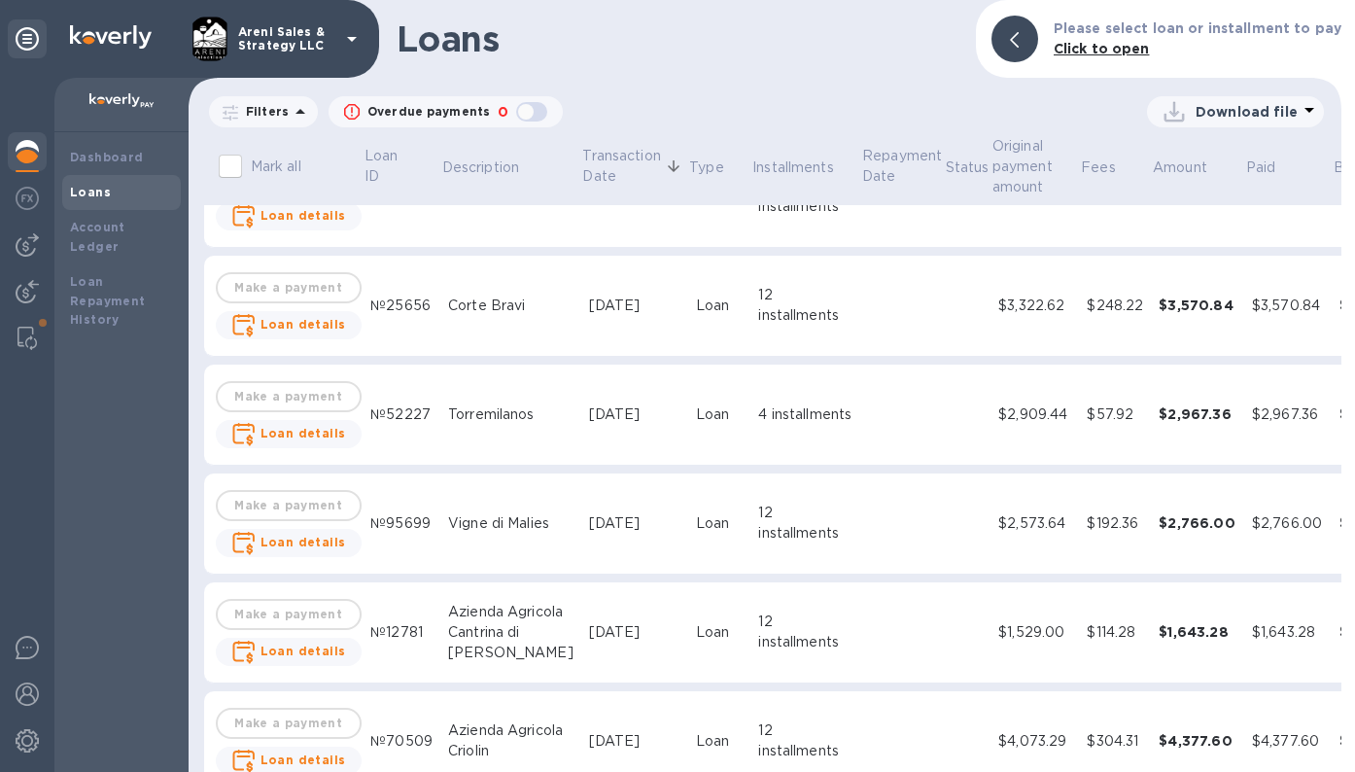
click at [0, 0] on icon at bounding box center [0, 0] width 0 height 0
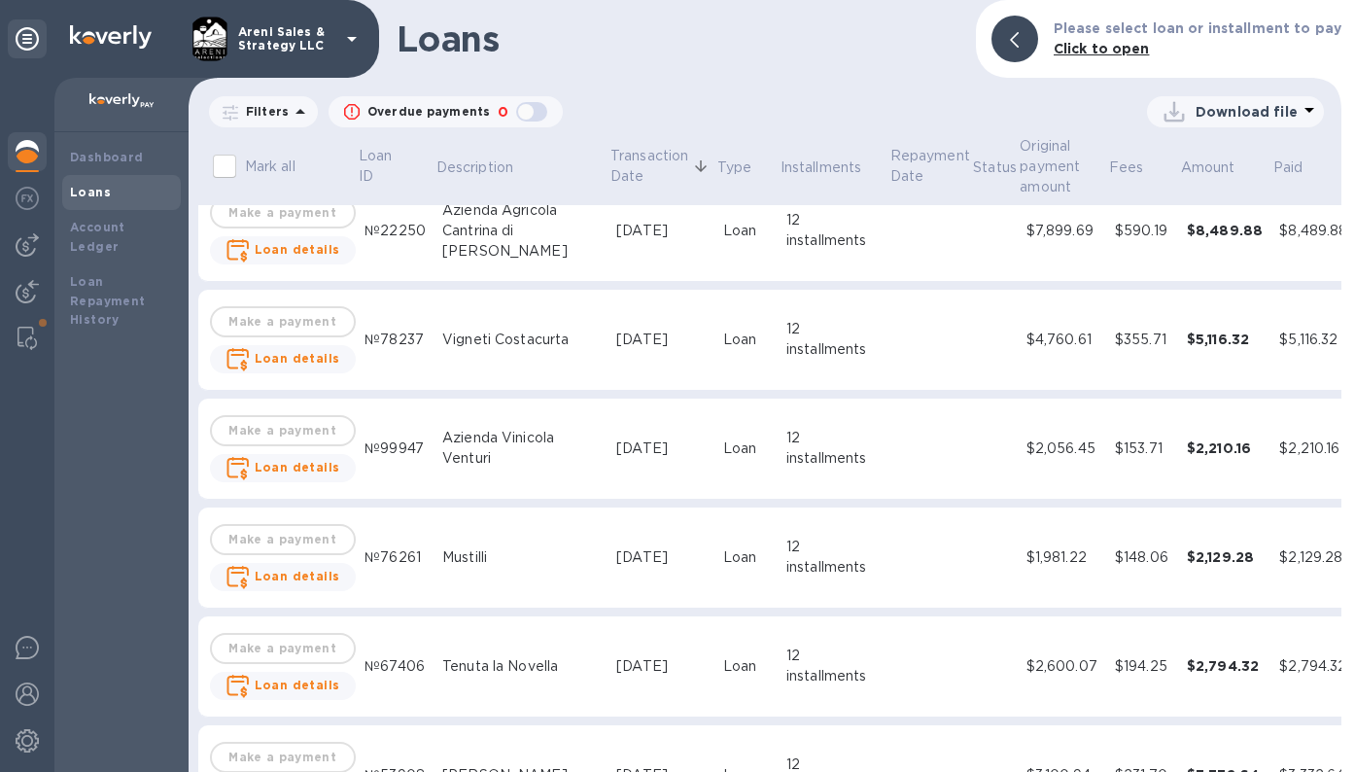
scroll to position [996, 8]
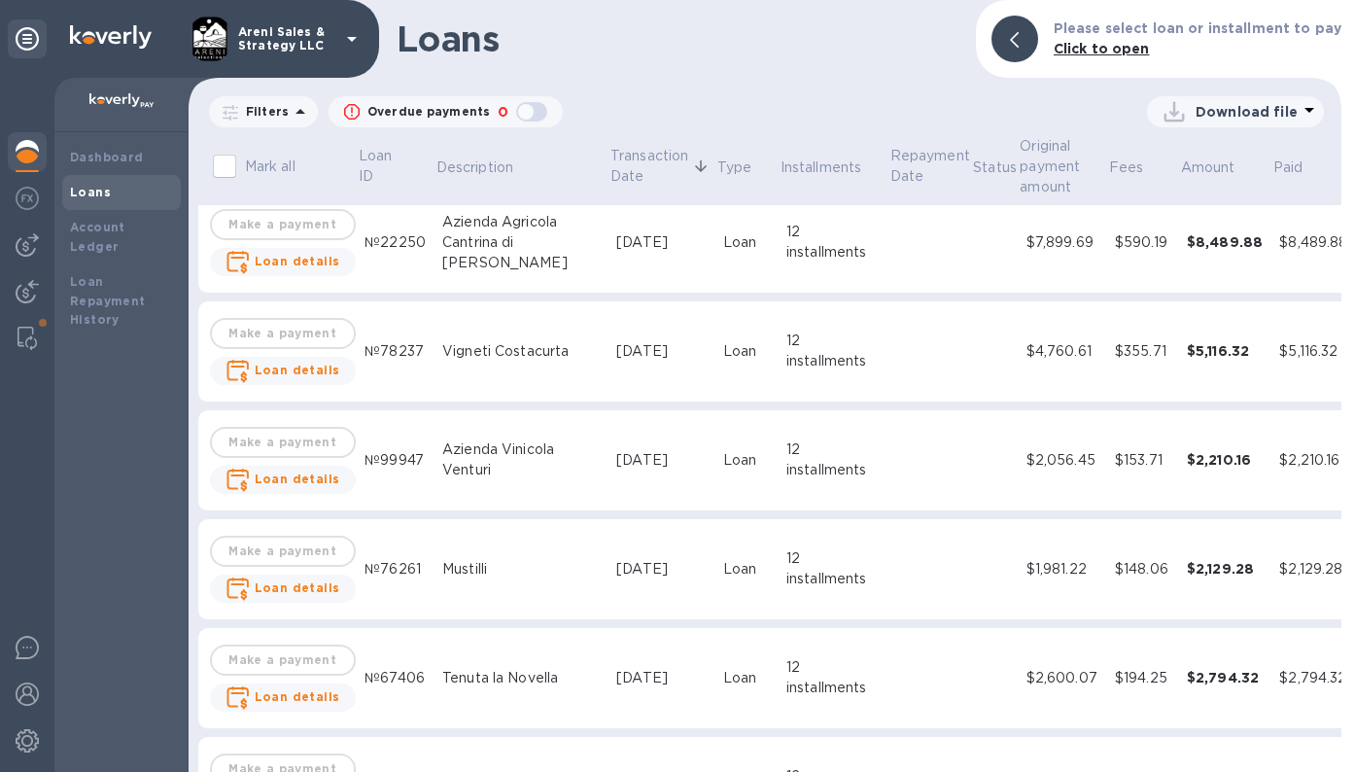
click at [887, 44] on h1 "Loans" at bounding box center [679, 38] width 564 height 41
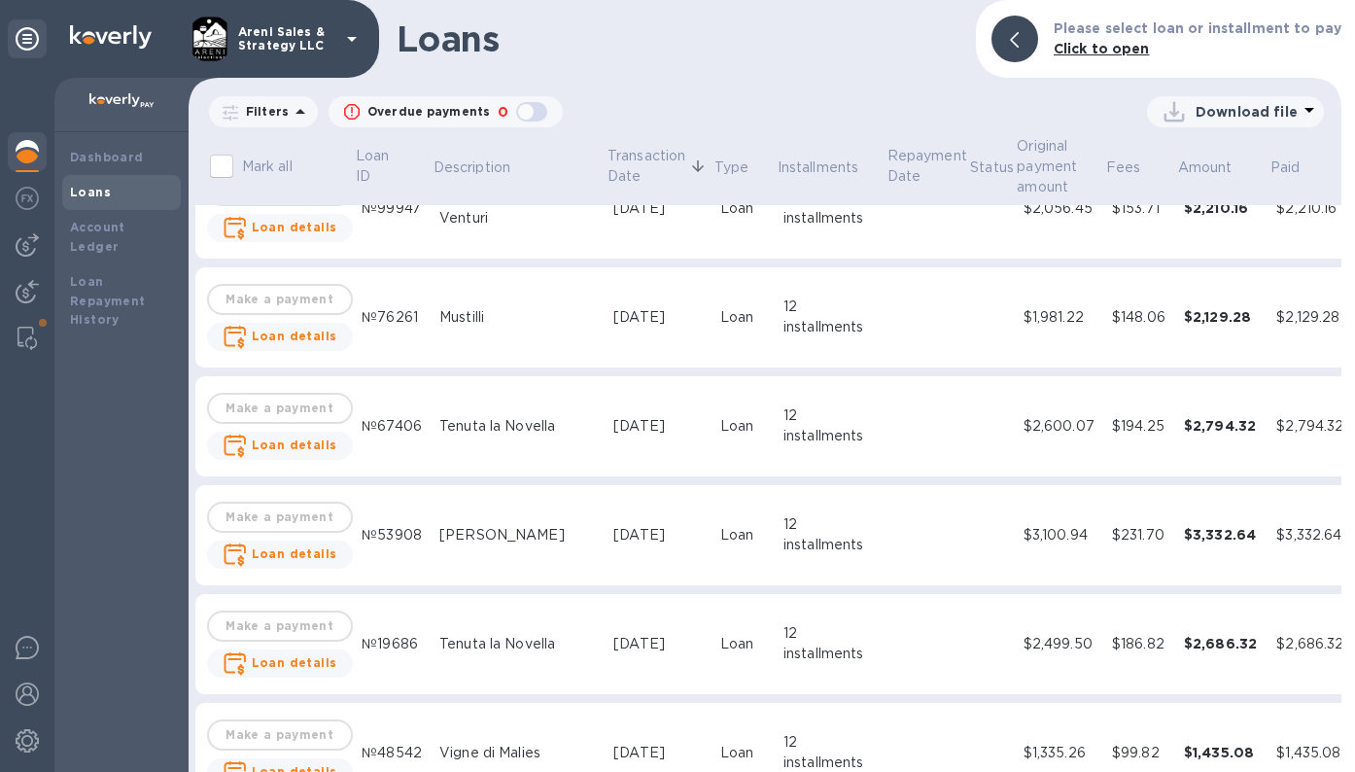
scroll to position [1246, 13]
click at [966, 370] on td at bounding box center [989, 319] width 47 height 101
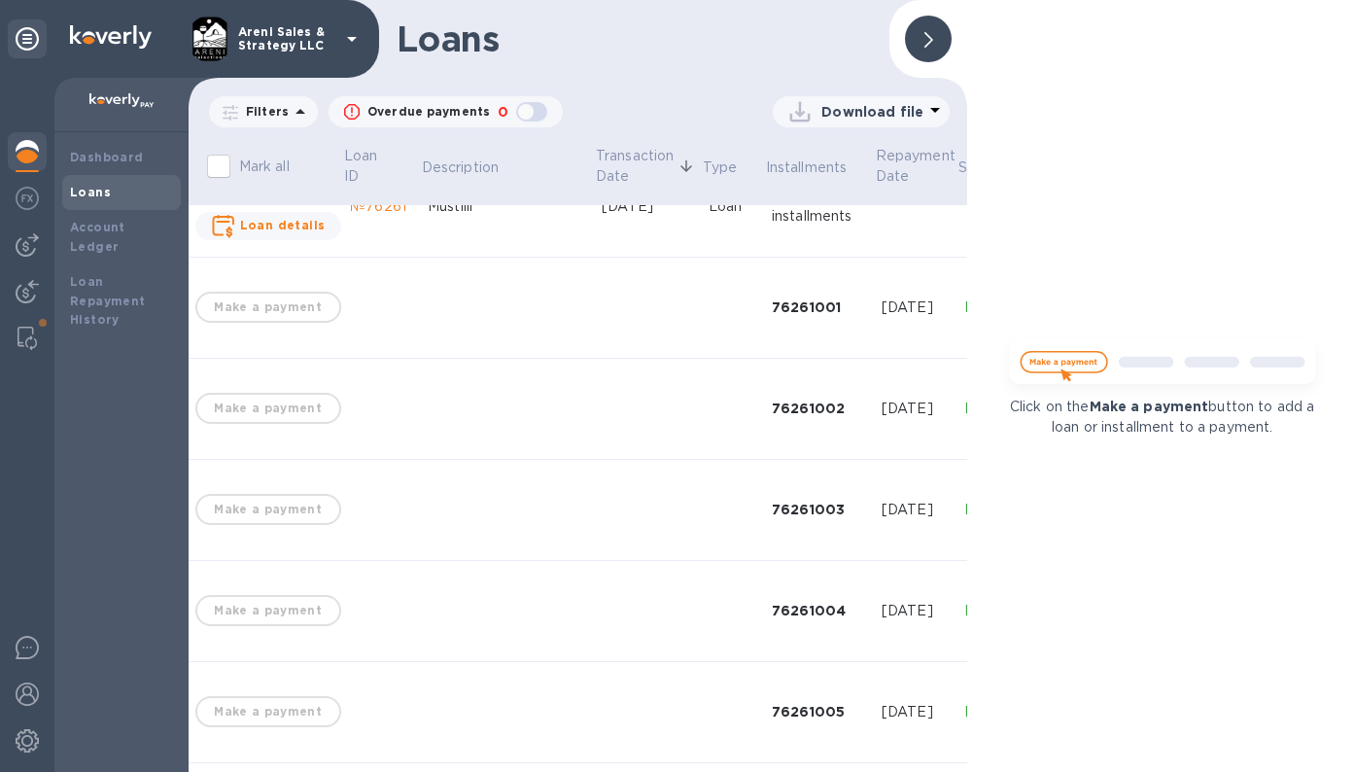
scroll to position [1358, 22]
click at [813, 40] on h1 "Loans" at bounding box center [635, 38] width 477 height 41
click at [843, 36] on h1 "Loans" at bounding box center [635, 38] width 477 height 41
